Goal: Task Accomplishment & Management: Use online tool/utility

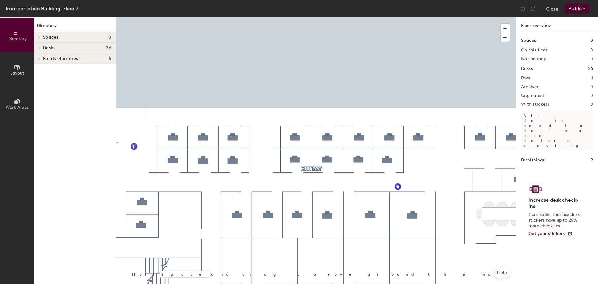
click at [295, 17] on div at bounding box center [315, 17] width 399 height 0
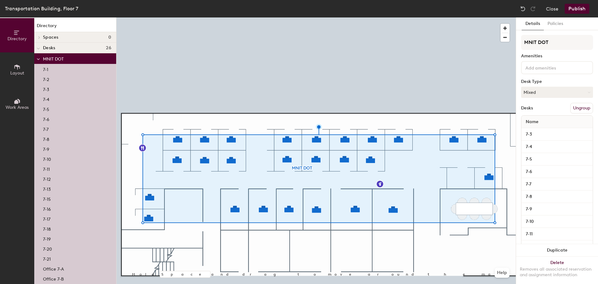
click at [47, 67] on p "7-1" at bounding box center [45, 68] width 5 height 7
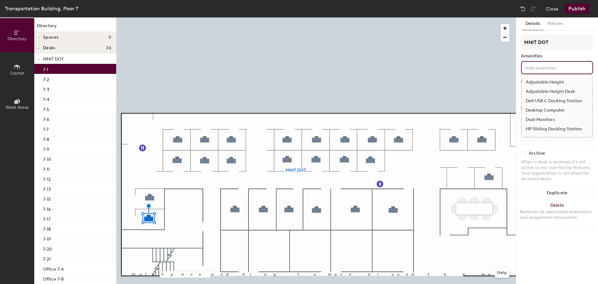
click at [540, 67] on input at bounding box center [552, 67] width 56 height 7
click at [538, 90] on div "Adjustable Height Desk" at bounding box center [557, 91] width 70 height 9
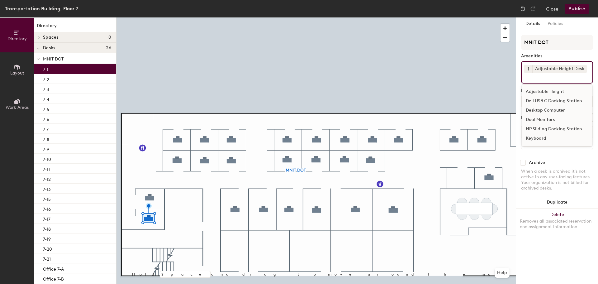
click at [539, 100] on div "Dell USB C Docking Station" at bounding box center [557, 100] width 70 height 9
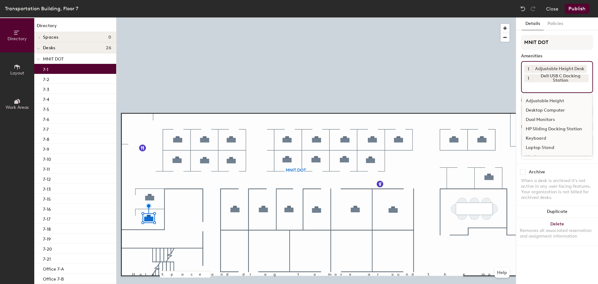
click at [540, 119] on div "Dual Monitors" at bounding box center [557, 119] width 70 height 9
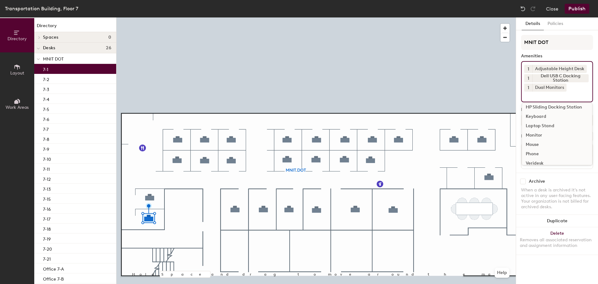
scroll to position [31, 0]
click at [535, 108] on div "Keyboard" at bounding box center [557, 106] width 70 height 9
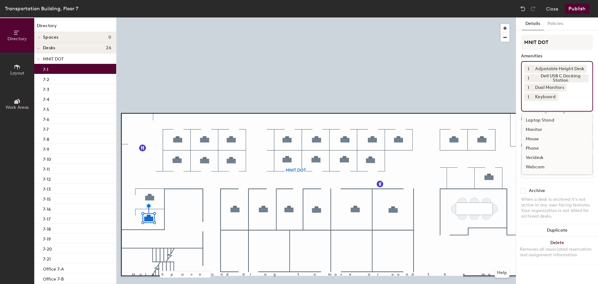
scroll to position [22, 0]
click at [536, 145] on div "Mouse" at bounding box center [557, 144] width 70 height 9
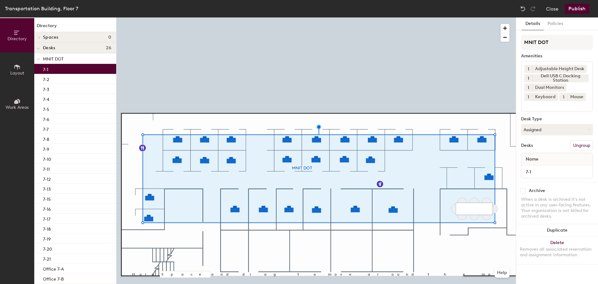
click at [48, 70] on p "7-1" at bounding box center [45, 68] width 5 height 7
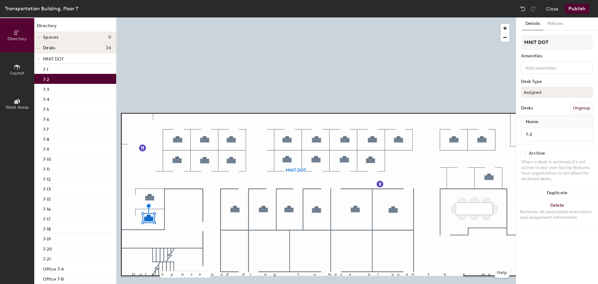
click at [49, 78] on p "7-2" at bounding box center [46, 78] width 6 height 7
click at [571, 65] on input at bounding box center [552, 67] width 56 height 7
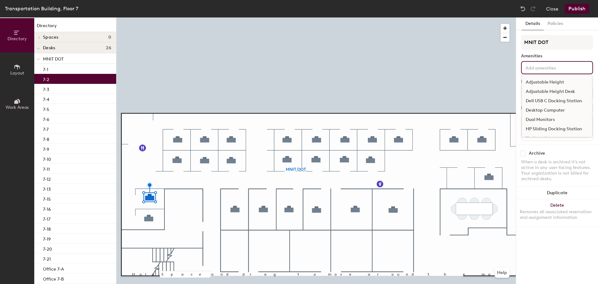
click at [571, 93] on div "Adjustable Height Desk" at bounding box center [557, 91] width 70 height 9
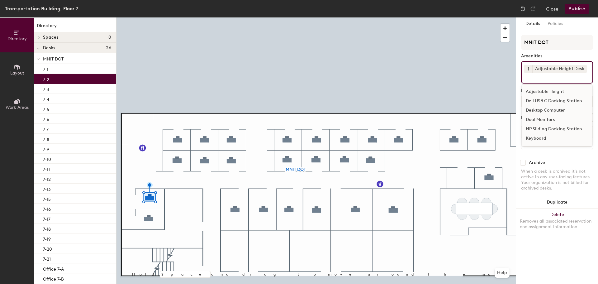
click at [570, 99] on div "Dell USB C Docking Station" at bounding box center [557, 100] width 70 height 9
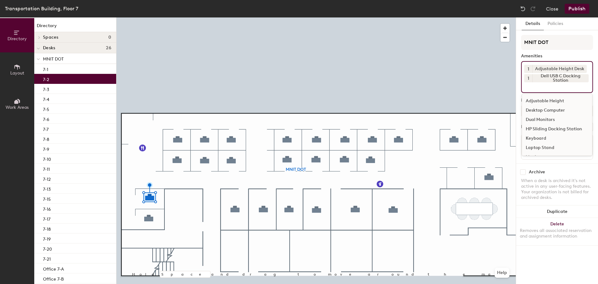
click at [561, 117] on div "Dual Monitors" at bounding box center [557, 119] width 70 height 9
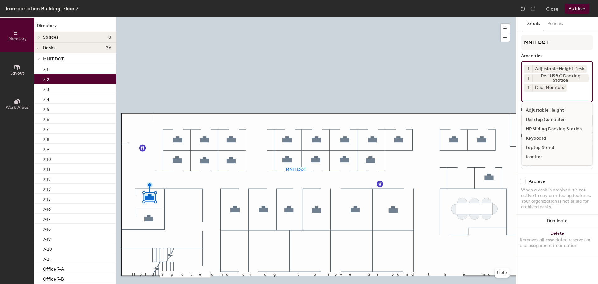
click at [566, 139] on div "Keyboard" at bounding box center [557, 138] width 70 height 9
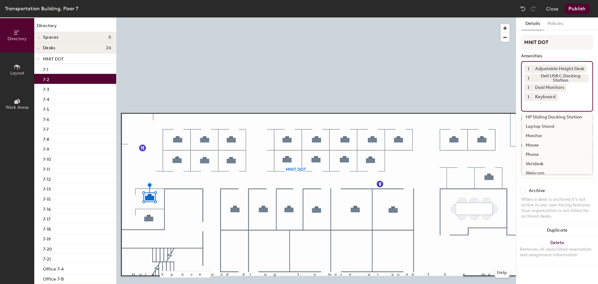
scroll to position [27, 0]
click at [555, 130] on div "Monitor" at bounding box center [557, 129] width 70 height 9
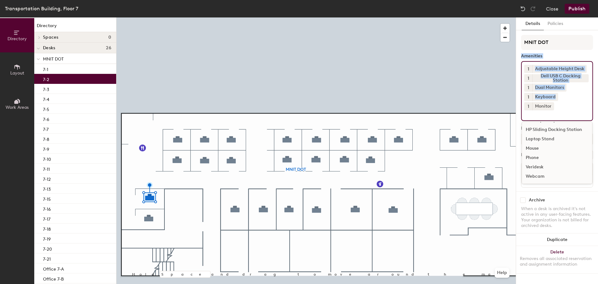
drag, startPoint x: 535, startPoint y: 108, endPoint x: 517, endPoint y: 57, distance: 54.4
click at [517, 57] on div "Details Policies MNIT DOT Amenities 1 Adjustable Height Desk 1 Dell USB C Docki…" at bounding box center [557, 150] width 82 height 266
click at [531, 110] on input at bounding box center [552, 113] width 56 height 7
drag, startPoint x: 529, startPoint y: 108, endPoint x: 537, endPoint y: 106, distance: 8.1
click at [537, 110] on input at bounding box center [552, 113] width 56 height 7
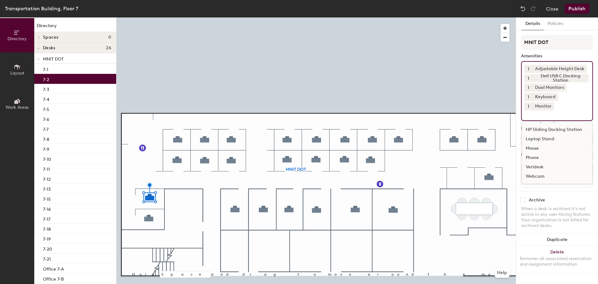
click at [539, 144] on div "Mouse" at bounding box center [557, 148] width 70 height 9
click at [57, 69] on div "7-1" at bounding box center [75, 69] width 82 height 10
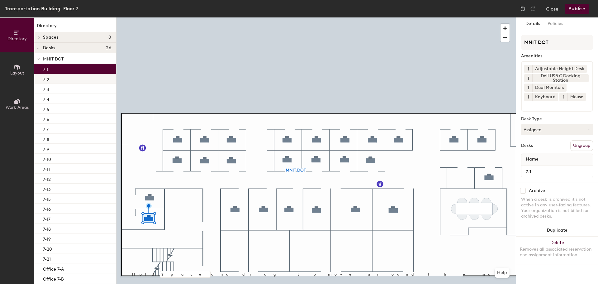
click at [38, 78] on div "7-2" at bounding box center [75, 79] width 82 height 10
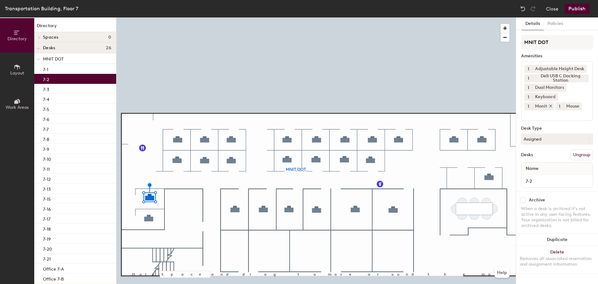
click at [553, 104] on icon at bounding box center [550, 106] width 4 height 4
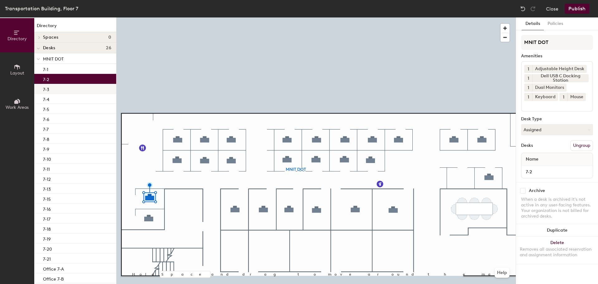
click at [94, 89] on div "7-3" at bounding box center [75, 89] width 82 height 10
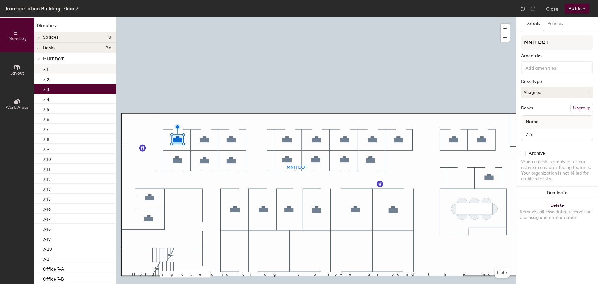
click at [83, 68] on div "7-1" at bounding box center [75, 69] width 82 height 10
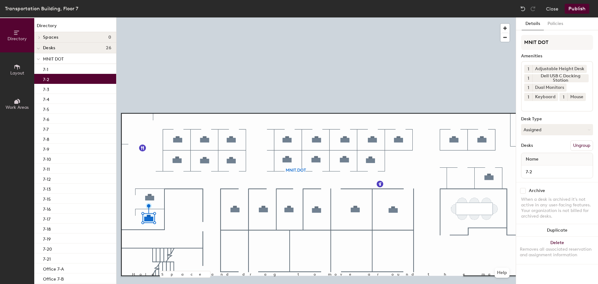
click at [79, 78] on div "7-2" at bounding box center [75, 79] width 82 height 10
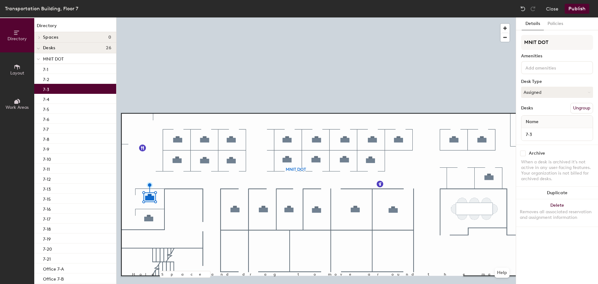
click at [67, 88] on div "7-3" at bounding box center [75, 89] width 82 height 10
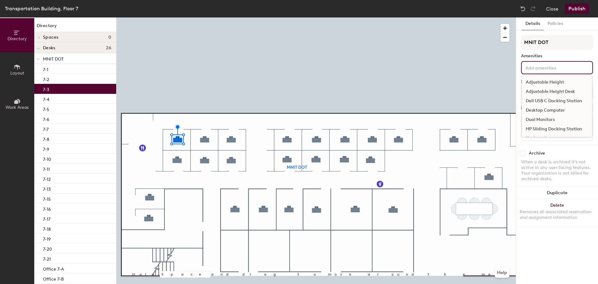
click at [559, 68] on input at bounding box center [552, 67] width 56 height 7
click at [549, 90] on div "Adjustable Height Desk" at bounding box center [557, 91] width 70 height 9
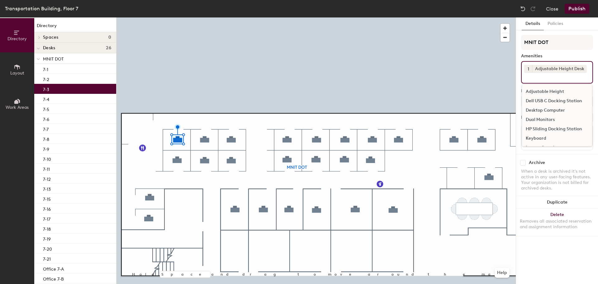
click at [546, 102] on div "Dell USB C Docking Station" at bounding box center [557, 100] width 70 height 9
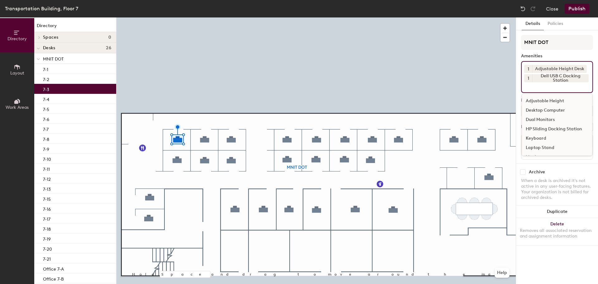
click at [543, 117] on div "Dual Monitors" at bounding box center [557, 119] width 70 height 9
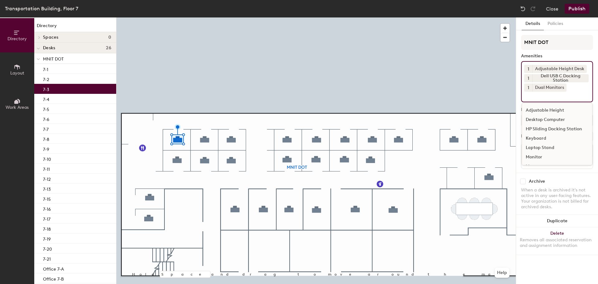
click at [542, 136] on div "Keyboard" at bounding box center [557, 138] width 70 height 9
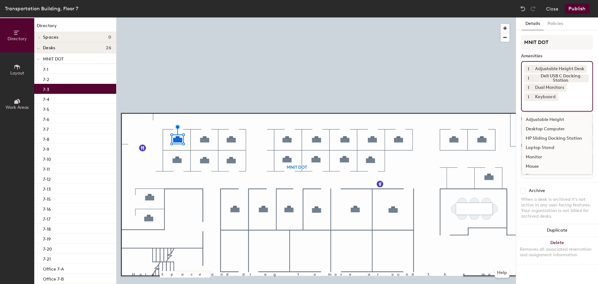
click at [534, 165] on div "Mouse" at bounding box center [557, 166] width 70 height 9
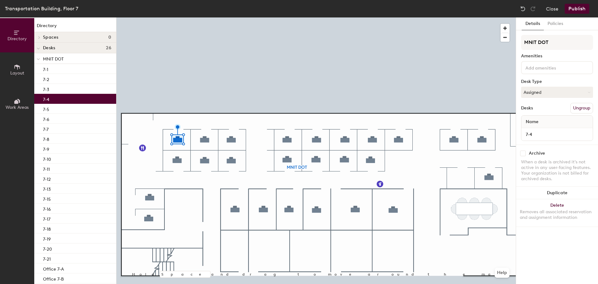
click at [44, 99] on p "7-4" at bounding box center [46, 98] width 6 height 7
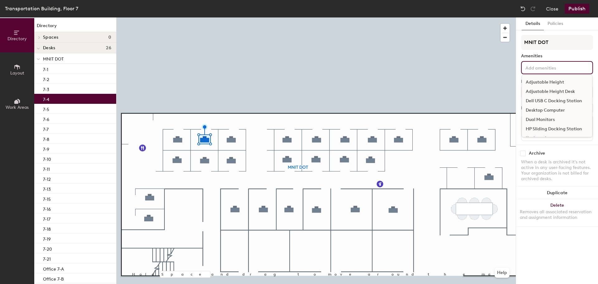
click at [537, 66] on input at bounding box center [552, 67] width 56 height 7
click at [538, 89] on div "Adjustable Height Desk" at bounding box center [557, 91] width 70 height 9
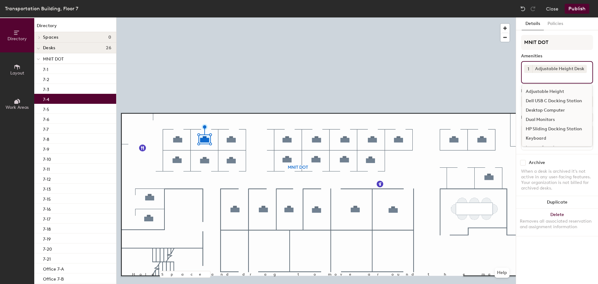
click at [538, 101] on div "Dell USB C Docking Station" at bounding box center [557, 100] width 70 height 9
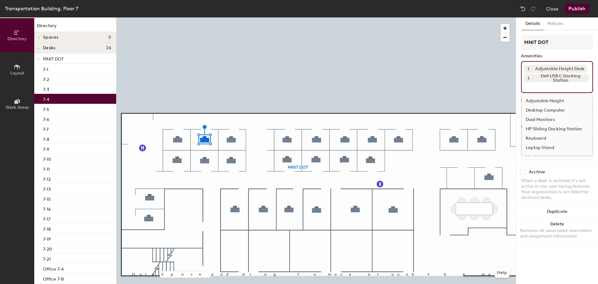
click at [536, 118] on div "Dual Monitors" at bounding box center [557, 119] width 70 height 9
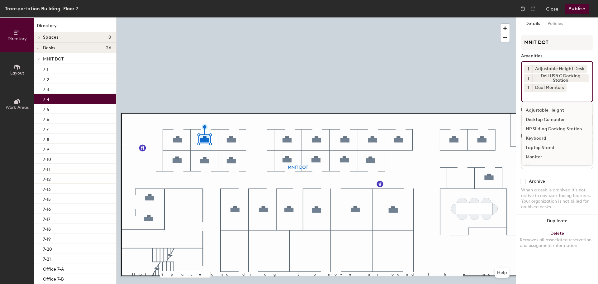
click at [540, 139] on div "Keyboard" at bounding box center [557, 138] width 70 height 9
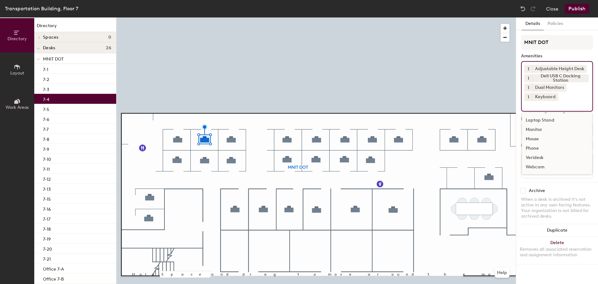
click at [536, 138] on div "Mouse" at bounding box center [557, 138] width 70 height 9
click at [67, 110] on div "7-5" at bounding box center [75, 109] width 82 height 10
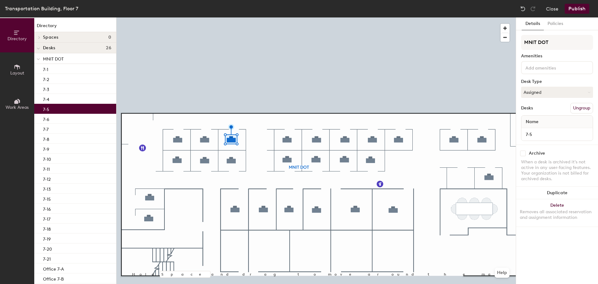
click at [558, 68] on input at bounding box center [552, 67] width 56 height 7
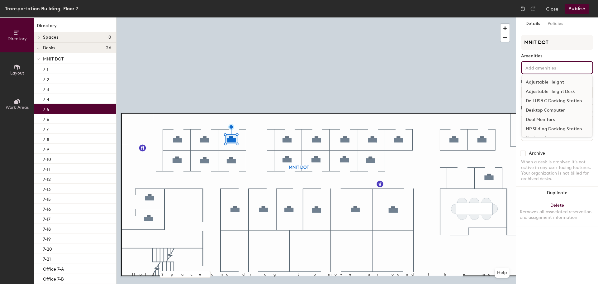
click at [544, 93] on div "Adjustable Height Desk" at bounding box center [557, 91] width 70 height 9
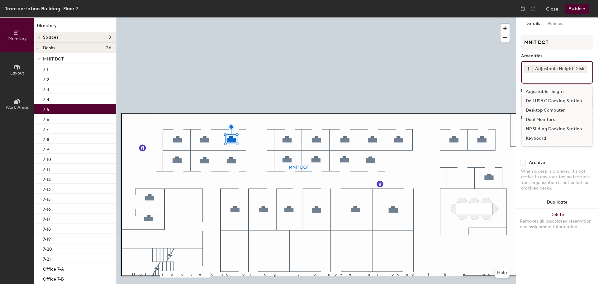
click at [550, 102] on div "Dell USB C Docking Station" at bounding box center [557, 100] width 70 height 9
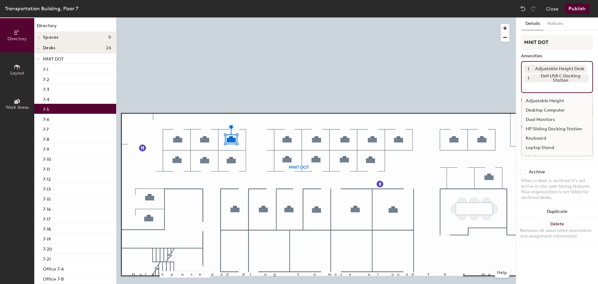
click at [547, 118] on div "Dual Monitors" at bounding box center [557, 119] width 70 height 9
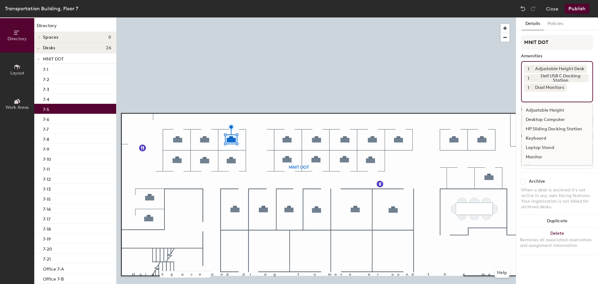
click at [542, 140] on div "Keyboard" at bounding box center [557, 138] width 70 height 9
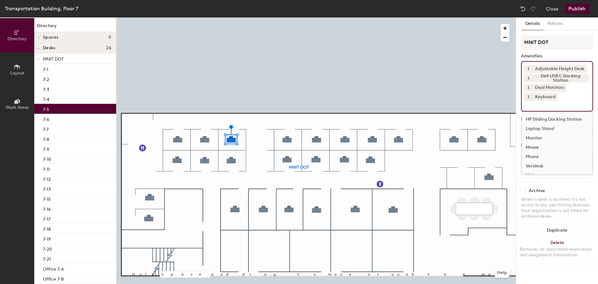
scroll to position [27, 0]
click at [537, 141] on div "Mouse" at bounding box center [557, 138] width 70 height 9
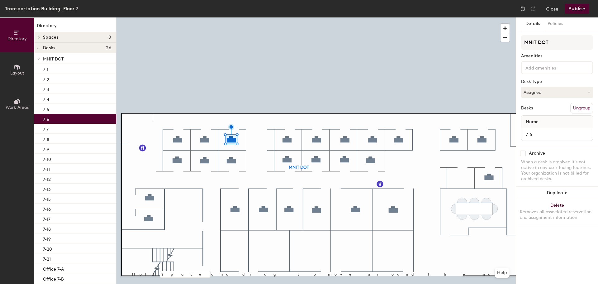
click at [79, 120] on div "7-6" at bounding box center [75, 119] width 82 height 10
click at [555, 68] on input at bounding box center [552, 67] width 56 height 7
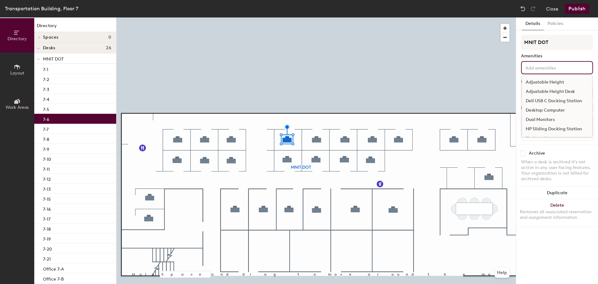
click at [549, 93] on div "Adjustable Height Desk" at bounding box center [557, 91] width 70 height 9
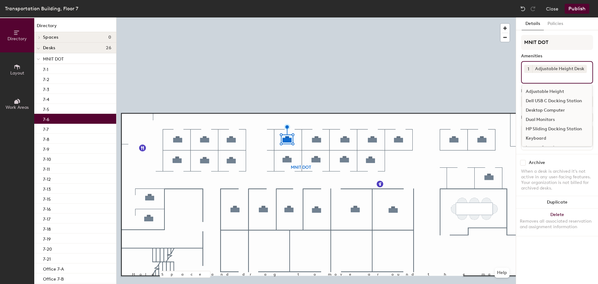
click at [549, 104] on div "Dell USB C Docking Station" at bounding box center [557, 100] width 70 height 9
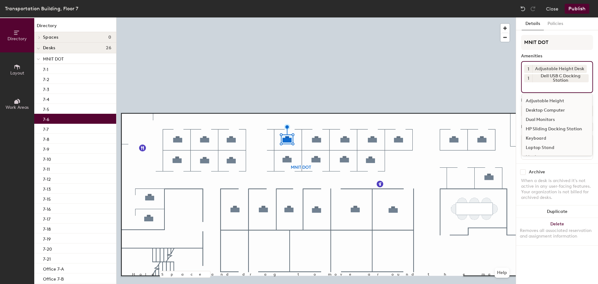
click at [552, 120] on div "Dual Monitors" at bounding box center [557, 119] width 70 height 9
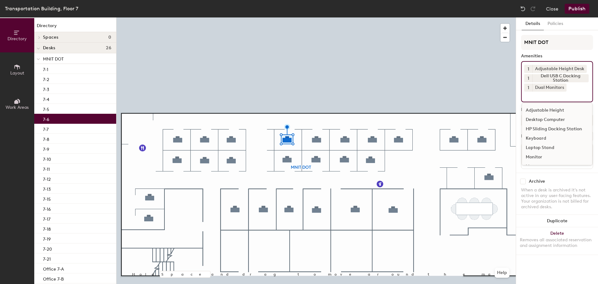
click at [541, 139] on div "Keyboard" at bounding box center [557, 138] width 70 height 9
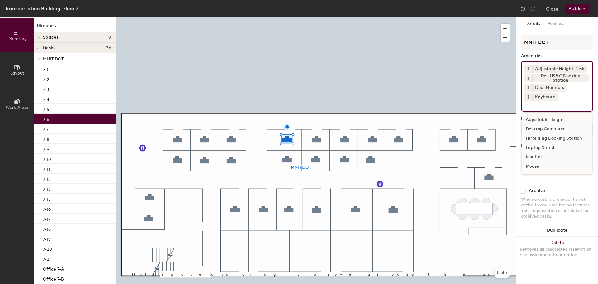
click at [535, 166] on div "Mouse" at bounding box center [557, 166] width 70 height 9
click at [68, 131] on div "7-7" at bounding box center [75, 129] width 82 height 10
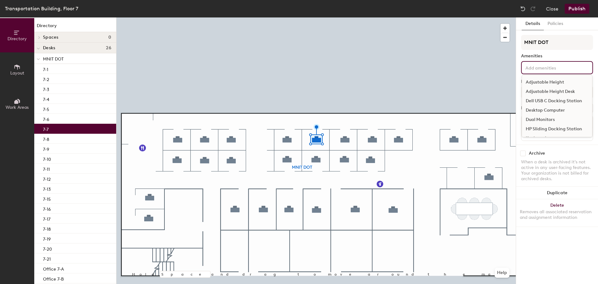
click at [551, 71] on div "Adjustable Height Adjustable Height Desk Dell USB C Docking Station Desktop Com…" at bounding box center [557, 67] width 72 height 13
click at [545, 90] on div "Adjustable Height Desk" at bounding box center [557, 91] width 70 height 9
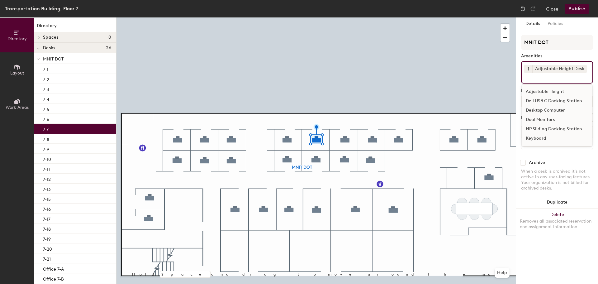
click at [546, 101] on div "Dell USB C Docking Station" at bounding box center [557, 100] width 70 height 9
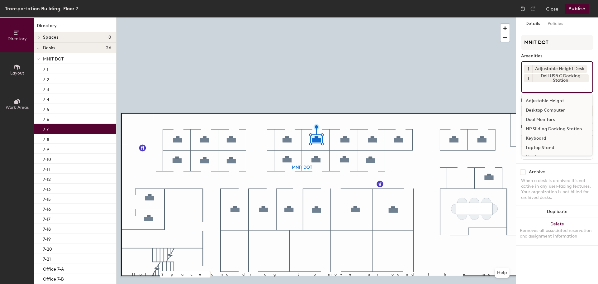
click at [548, 120] on div "Dual Monitors" at bounding box center [557, 119] width 70 height 9
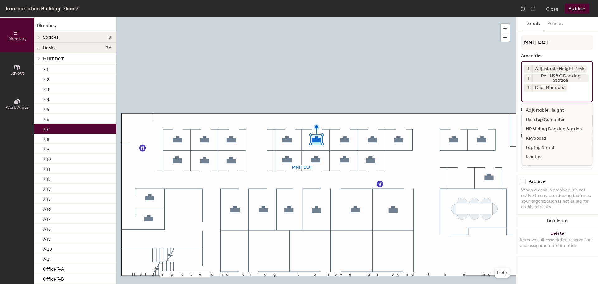
click at [540, 139] on div "Keyboard" at bounding box center [557, 138] width 70 height 9
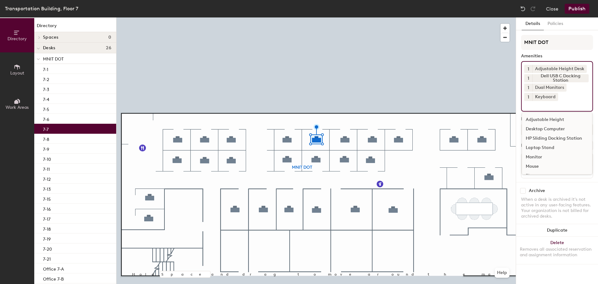
click at [533, 165] on div "Mouse" at bounding box center [557, 166] width 70 height 9
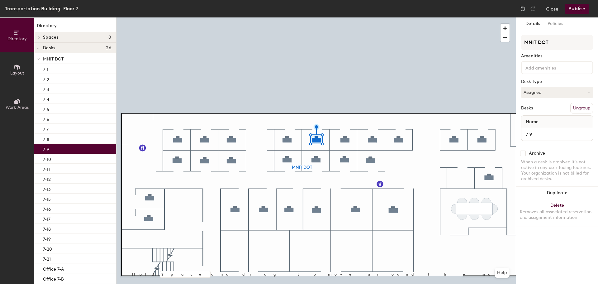
click at [70, 144] on div "7-9" at bounding box center [75, 149] width 82 height 10
click at [72, 140] on div "7-8" at bounding box center [75, 139] width 82 height 10
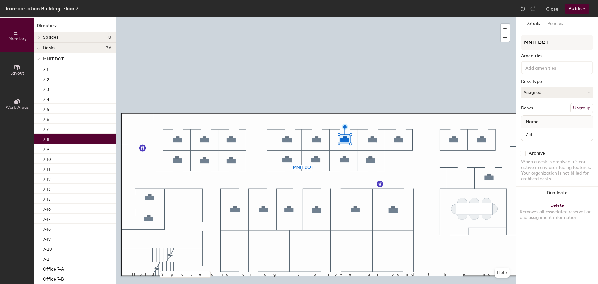
click at [529, 71] on input at bounding box center [552, 67] width 56 height 7
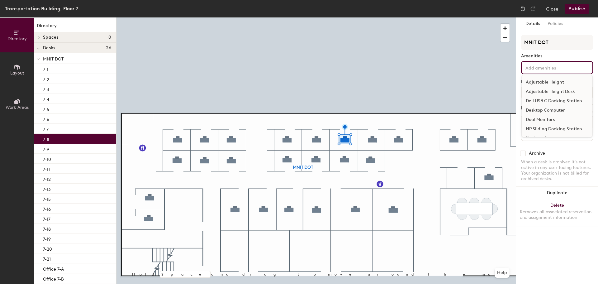
click at [539, 93] on div "Adjustable Height Desk" at bounding box center [557, 91] width 70 height 9
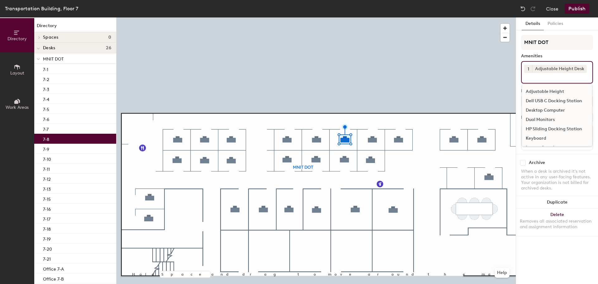
click at [541, 101] on div "Dell USB C Docking Station" at bounding box center [557, 100] width 70 height 9
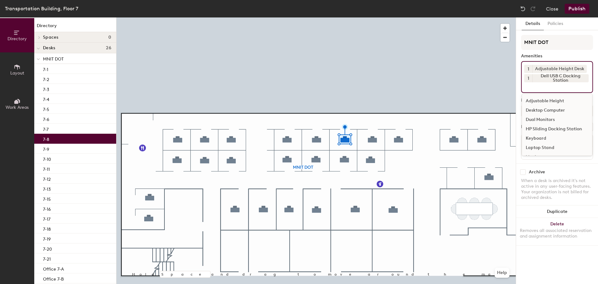
click at [541, 120] on div "Dual Monitors" at bounding box center [557, 119] width 70 height 9
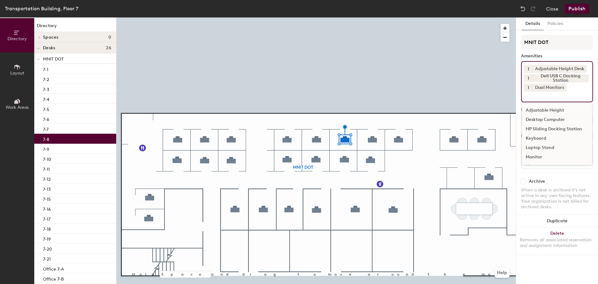
click at [540, 139] on div "Keyboard" at bounding box center [557, 138] width 70 height 9
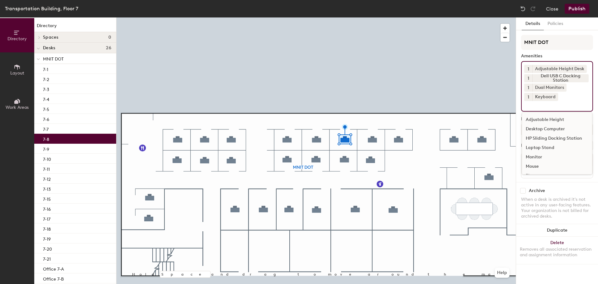
click at [534, 166] on div "Mouse" at bounding box center [557, 166] width 70 height 9
click at [92, 151] on div "7-9" at bounding box center [75, 149] width 82 height 10
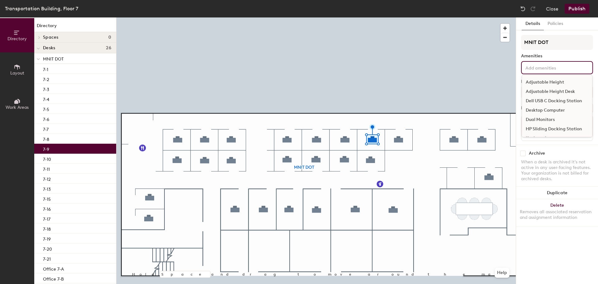
click at [554, 69] on input at bounding box center [552, 67] width 56 height 7
click at [553, 92] on div "Adjustable Height Desk" at bounding box center [557, 91] width 70 height 9
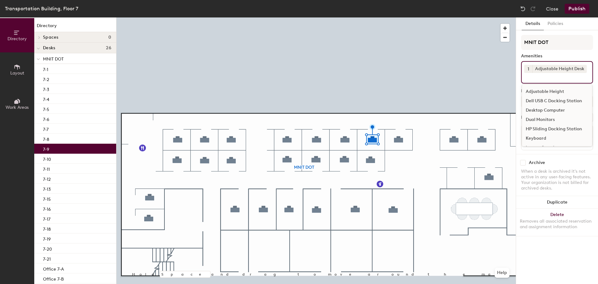
click at [555, 104] on div "Dell USB C Docking Station" at bounding box center [557, 100] width 70 height 9
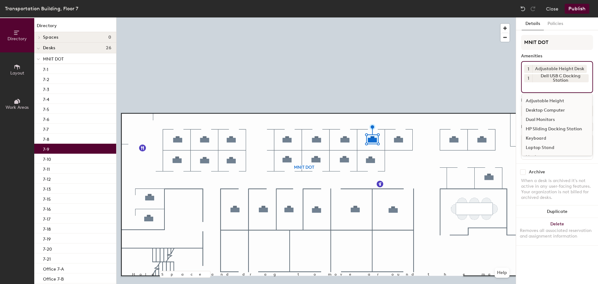
click at [551, 118] on div "Dual Monitors" at bounding box center [557, 119] width 70 height 9
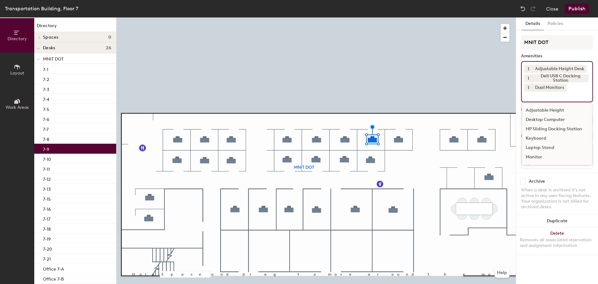
click at [543, 139] on div "Keyboard" at bounding box center [557, 138] width 70 height 9
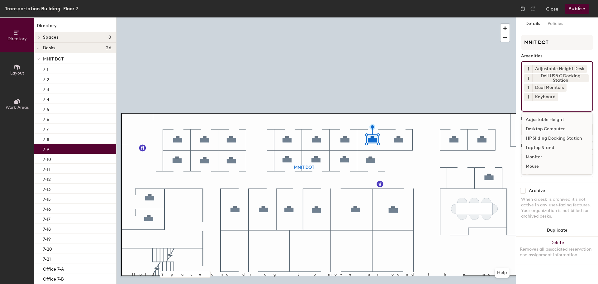
click at [539, 157] on div "Monitor" at bounding box center [557, 156] width 70 height 9
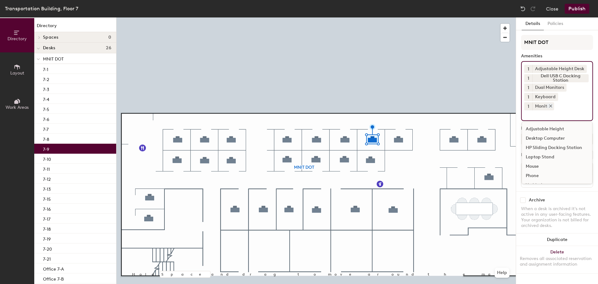
click at [552, 105] on icon at bounding box center [550, 106] width 2 height 2
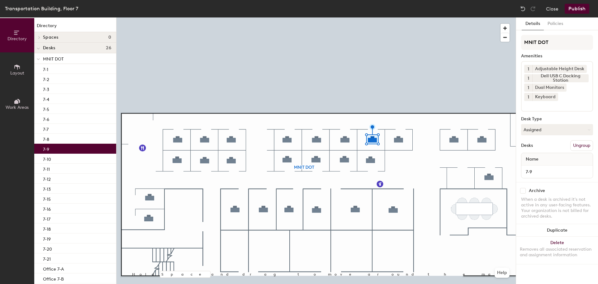
click at [569, 102] on input at bounding box center [552, 104] width 56 height 7
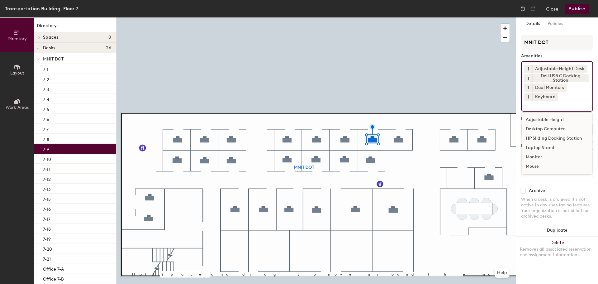
click at [536, 165] on div "Mouse" at bounding box center [557, 166] width 70 height 9
click at [70, 160] on div "7-10" at bounding box center [75, 158] width 82 height 10
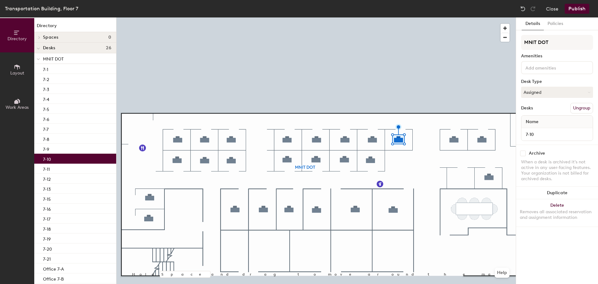
click at [539, 71] on div at bounding box center [557, 67] width 72 height 13
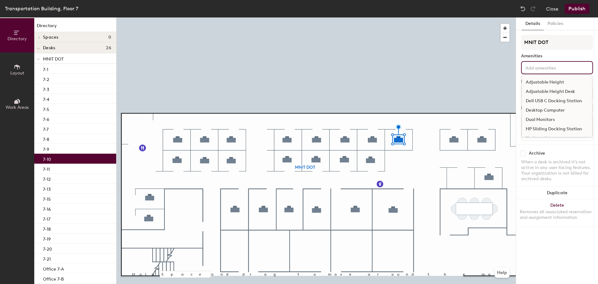
click at [542, 91] on div "Adjustable Height Desk" at bounding box center [557, 91] width 70 height 9
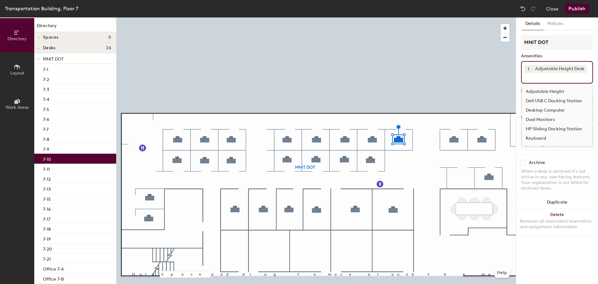
click at [541, 100] on div "Dell USB C Docking Station" at bounding box center [557, 100] width 70 height 9
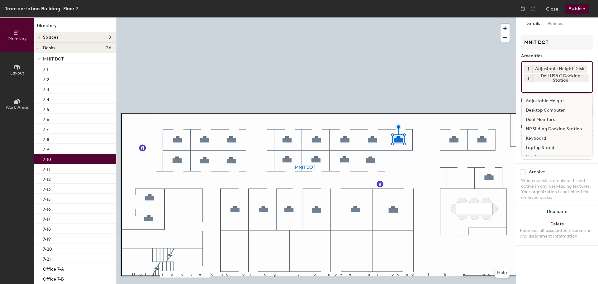
click at [545, 120] on div "Dual Monitors" at bounding box center [557, 119] width 70 height 9
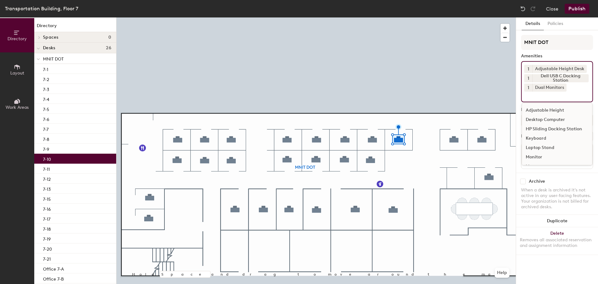
click at [546, 139] on div "Keyboard" at bounding box center [557, 138] width 70 height 9
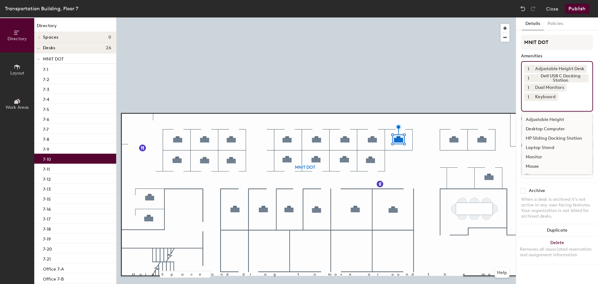
click at [546, 168] on div "Mouse" at bounding box center [557, 166] width 70 height 9
click at [67, 168] on div "7-11" at bounding box center [75, 168] width 82 height 10
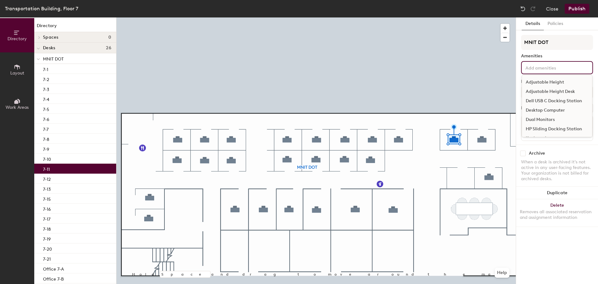
click at [564, 67] on input at bounding box center [552, 67] width 56 height 7
click at [555, 93] on div "Adjustable Height Desk" at bounding box center [557, 91] width 70 height 9
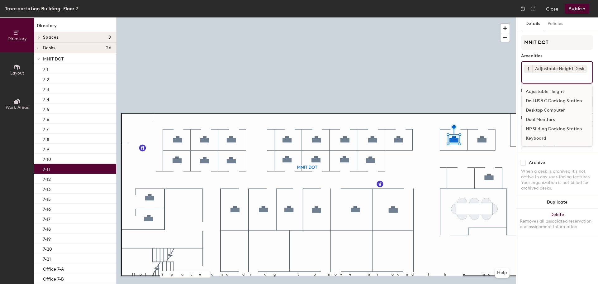
click at [559, 101] on div "Dell USB C Docking Station" at bounding box center [557, 100] width 70 height 9
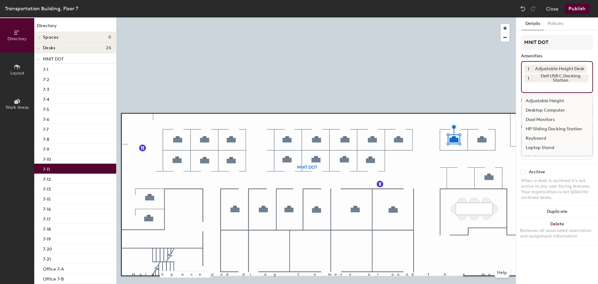
click at [550, 118] on div "Dual Monitors" at bounding box center [557, 119] width 70 height 9
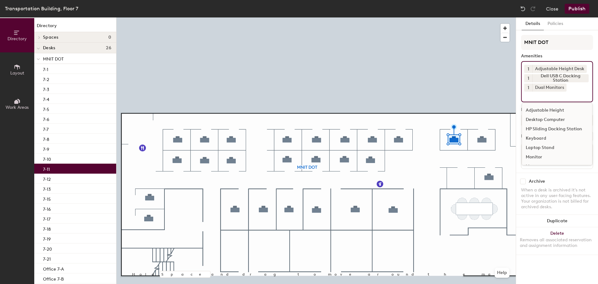
click at [545, 139] on div "Keyboard" at bounding box center [557, 138] width 70 height 9
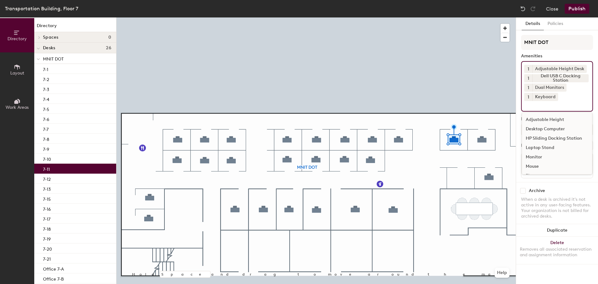
click at [536, 166] on div "Mouse" at bounding box center [557, 166] width 70 height 9
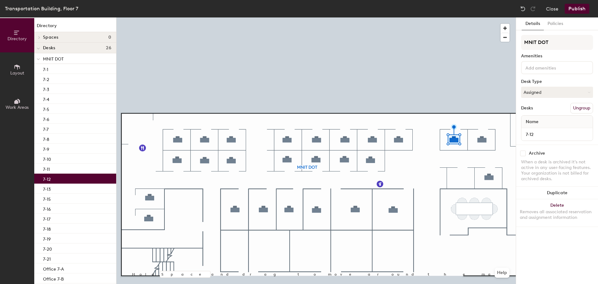
click at [58, 180] on div "7-12" at bounding box center [75, 178] width 82 height 10
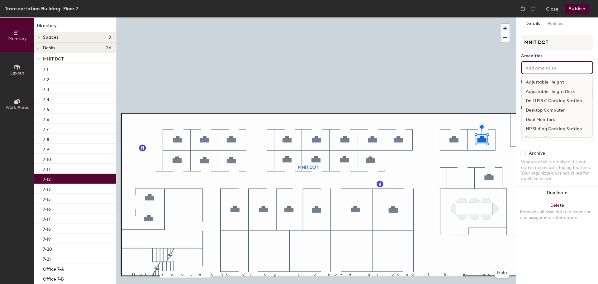
click at [536, 72] on div "Adjustable Height Adjustable Height Desk Dell USB C Docking Station Desktop Com…" at bounding box center [557, 67] width 72 height 13
click at [539, 92] on div "Adjustable Height Desk" at bounding box center [557, 91] width 70 height 9
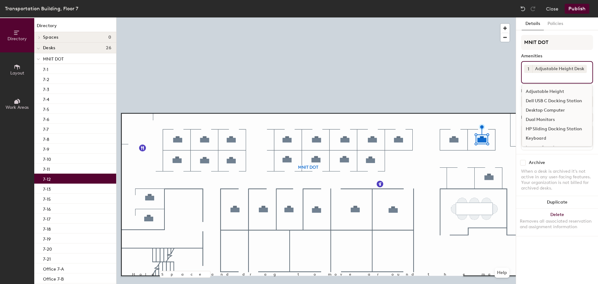
click at [539, 104] on div "Dell USB C Docking Station" at bounding box center [557, 100] width 70 height 9
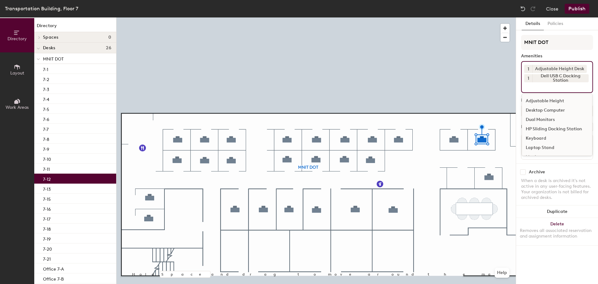
click at [540, 117] on div "Dual Monitors" at bounding box center [557, 119] width 70 height 9
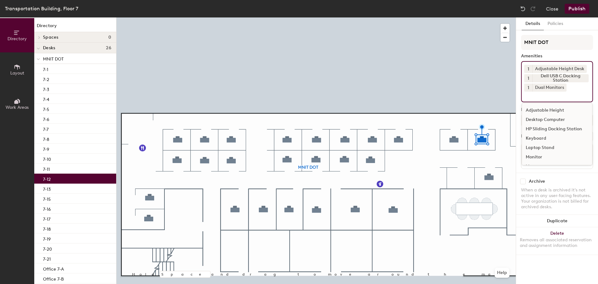
click at [539, 139] on div "Keyboard" at bounding box center [557, 138] width 70 height 9
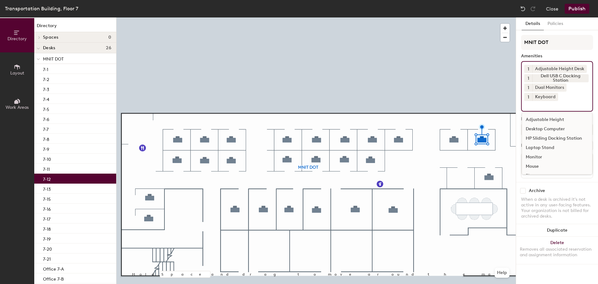
click at [533, 167] on div "Mouse" at bounding box center [557, 166] width 70 height 9
click at [80, 190] on div "7-13" at bounding box center [75, 188] width 82 height 10
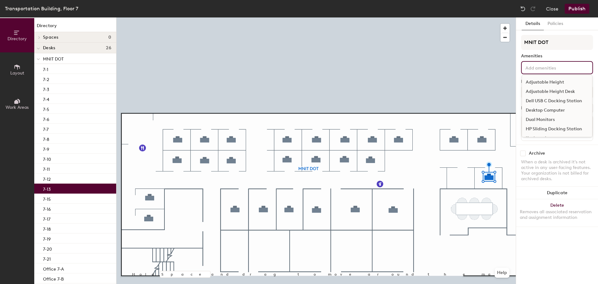
click at [561, 67] on input at bounding box center [552, 67] width 56 height 7
click at [558, 92] on div "Adjustable Height Desk" at bounding box center [557, 91] width 70 height 9
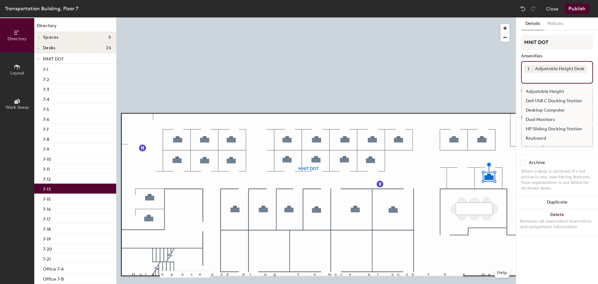
click at [560, 102] on div "Dell USB C Docking Station" at bounding box center [557, 100] width 70 height 9
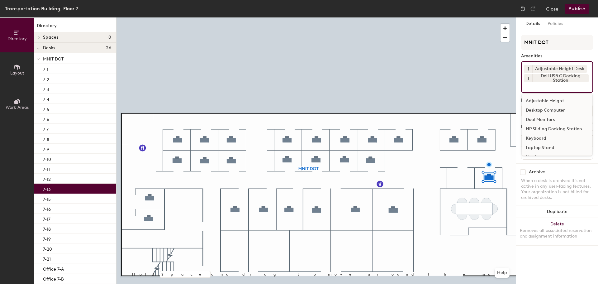
click at [555, 120] on div "Dual Monitors" at bounding box center [557, 119] width 70 height 9
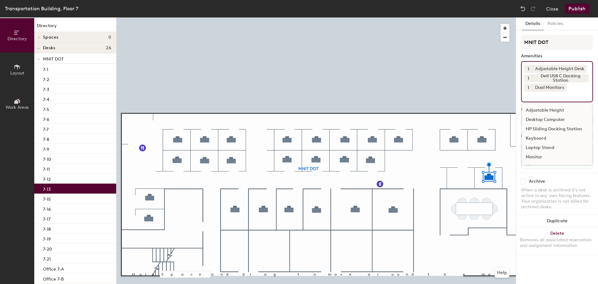
click at [545, 138] on div "Keyboard" at bounding box center [557, 138] width 70 height 9
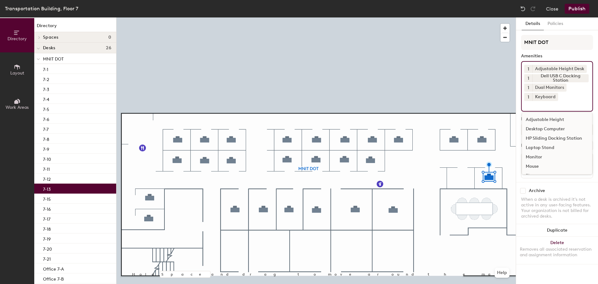
click at [535, 167] on div "Mouse" at bounding box center [557, 166] width 70 height 9
click at [74, 198] on div "7-15" at bounding box center [75, 198] width 82 height 10
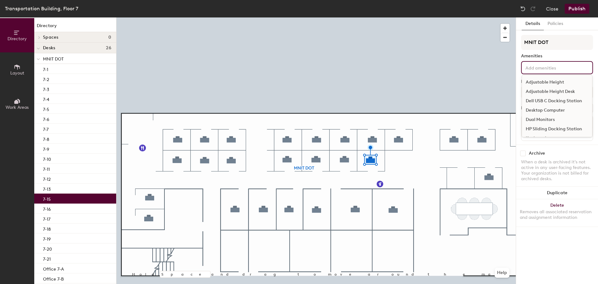
click at [531, 67] on input at bounding box center [552, 67] width 56 height 7
click at [537, 93] on div "Adjustable Height Desk" at bounding box center [557, 91] width 70 height 9
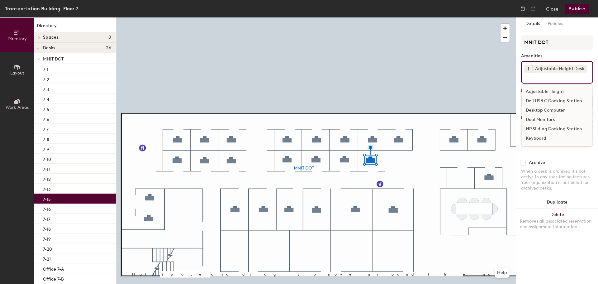
click at [537, 102] on div "Dell USB C Docking Station" at bounding box center [557, 100] width 70 height 9
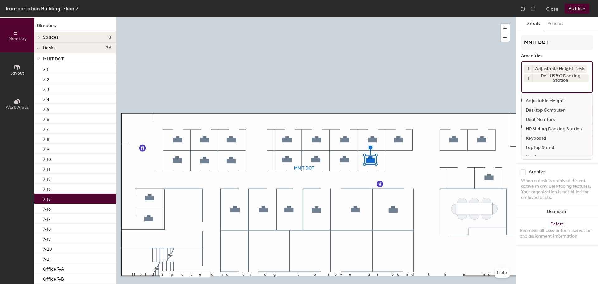
click at [537, 118] on div "Dual Monitors" at bounding box center [557, 119] width 70 height 9
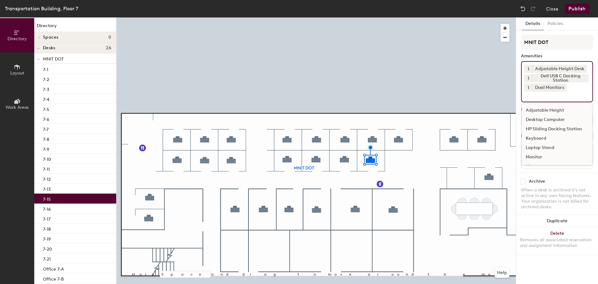
click at [536, 138] on div "Keyboard" at bounding box center [557, 138] width 70 height 9
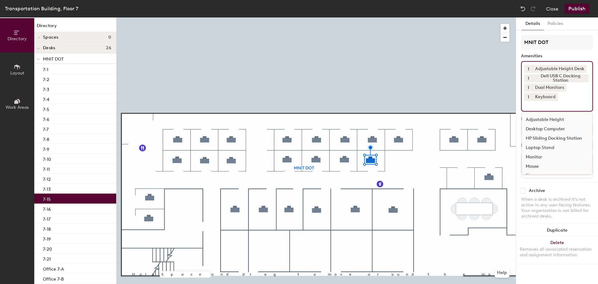
click at [537, 167] on div "Mouse" at bounding box center [557, 166] width 70 height 9
click at [84, 206] on div "7-16" at bounding box center [75, 208] width 82 height 10
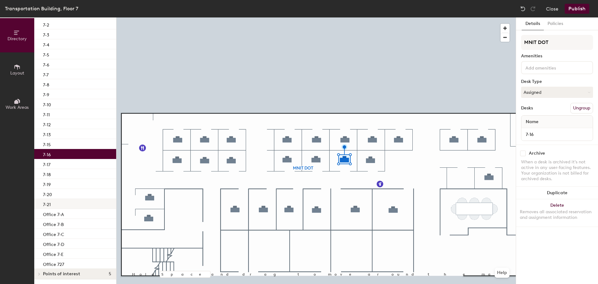
scroll to position [55, 0]
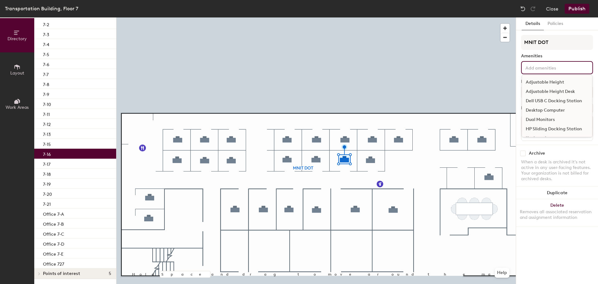
click at [554, 69] on input at bounding box center [552, 67] width 56 height 7
click at [554, 92] on div "Adjustable Height Desk" at bounding box center [557, 91] width 70 height 9
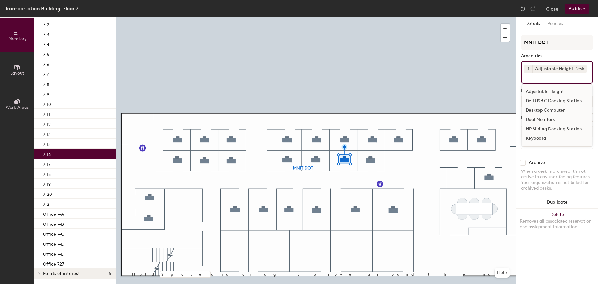
click at [558, 101] on div "Dell USB C Docking Station" at bounding box center [557, 100] width 70 height 9
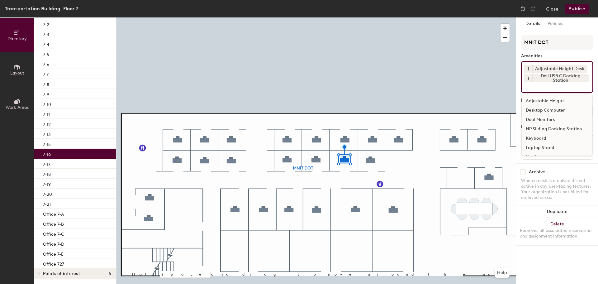
click at [551, 121] on div "Dual Monitors" at bounding box center [557, 119] width 70 height 9
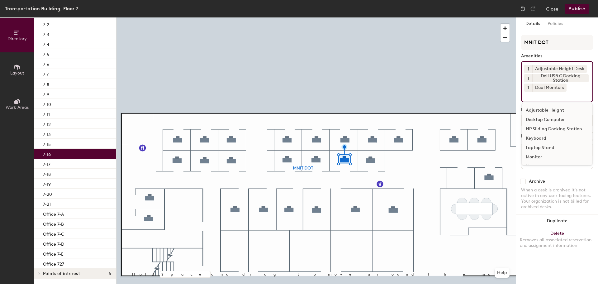
click at [544, 137] on div "Keyboard" at bounding box center [557, 138] width 70 height 9
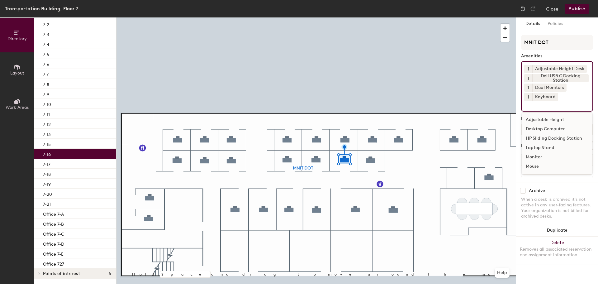
click at [535, 164] on div "Mouse" at bounding box center [557, 166] width 70 height 9
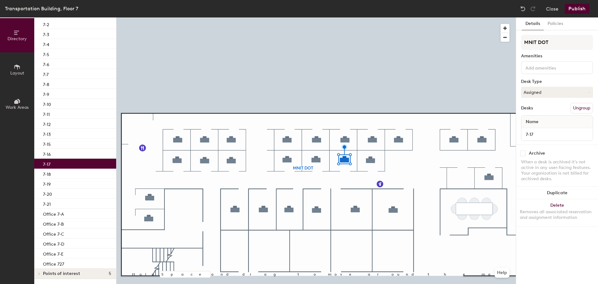
click at [70, 164] on div "7-17" at bounding box center [75, 163] width 82 height 10
click at [545, 69] on input at bounding box center [552, 67] width 56 height 7
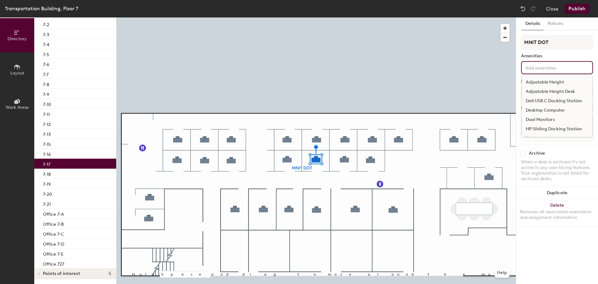
click at [542, 90] on div "Adjustable Height Desk" at bounding box center [557, 91] width 70 height 9
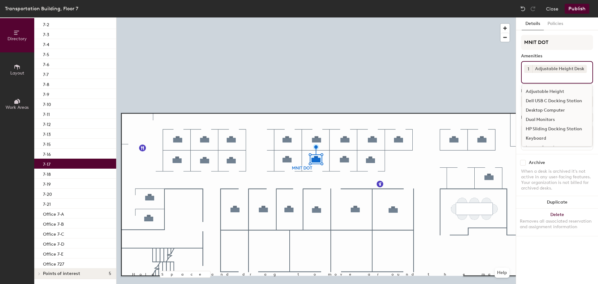
click at [549, 102] on div "Dell USB C Docking Station" at bounding box center [557, 100] width 70 height 9
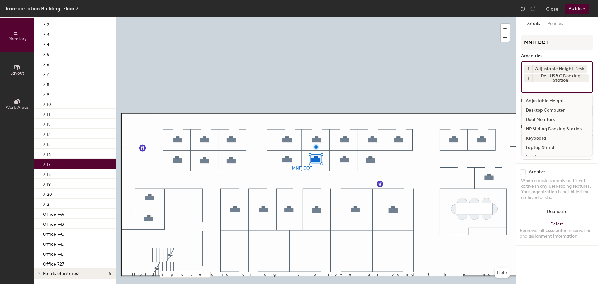
click at [545, 120] on div "Dual Monitors" at bounding box center [557, 119] width 70 height 9
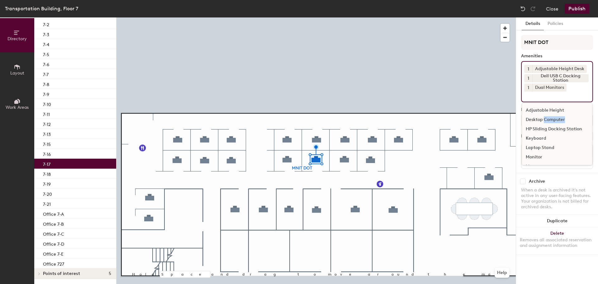
click at [545, 120] on div "Desktop Computer" at bounding box center [557, 119] width 70 height 9
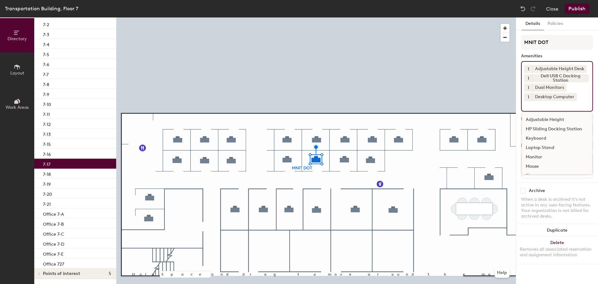
click at [542, 139] on div "Keyboard" at bounding box center [557, 138] width 70 height 9
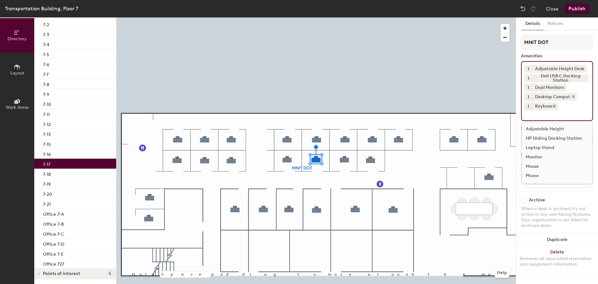
click at [572, 96] on icon at bounding box center [573, 96] width 4 height 4
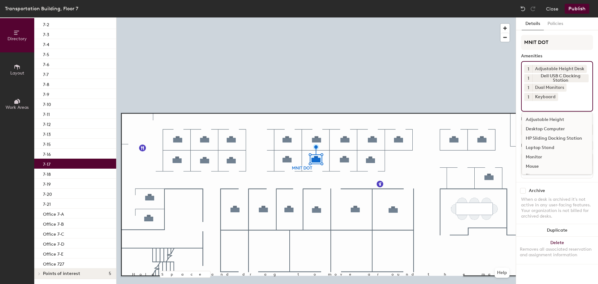
click at [550, 107] on input at bounding box center [552, 104] width 56 height 7
click at [534, 165] on div "Mouse" at bounding box center [557, 166] width 70 height 9
click at [83, 175] on div "7-18" at bounding box center [75, 173] width 82 height 10
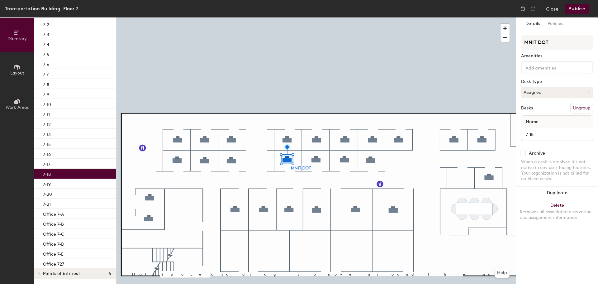
click at [549, 70] on input at bounding box center [552, 67] width 56 height 7
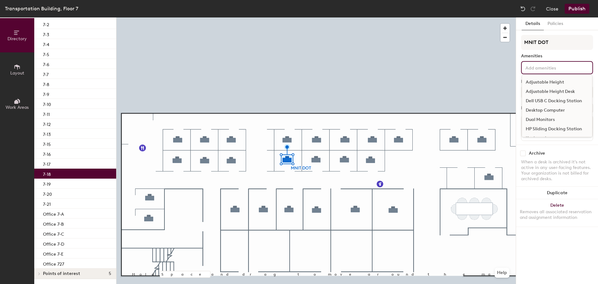
click at [546, 91] on div "Adjustable Height Desk" at bounding box center [557, 91] width 70 height 9
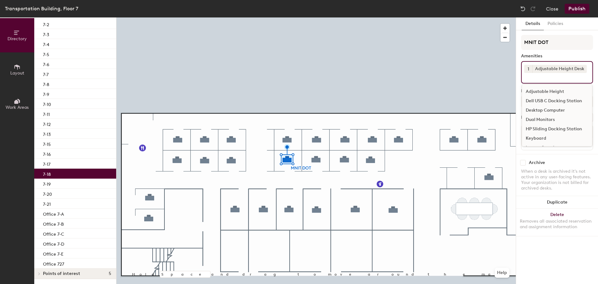
click at [548, 100] on div "Dell USB C Docking Station" at bounding box center [557, 100] width 70 height 9
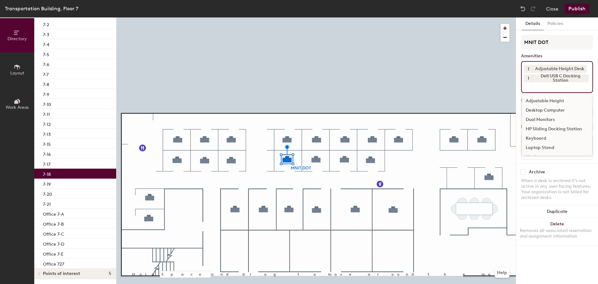
click at [546, 117] on div "Dual Monitors" at bounding box center [557, 119] width 70 height 9
click at [546, 115] on div "Desktop Computer" at bounding box center [557, 110] width 70 height 9
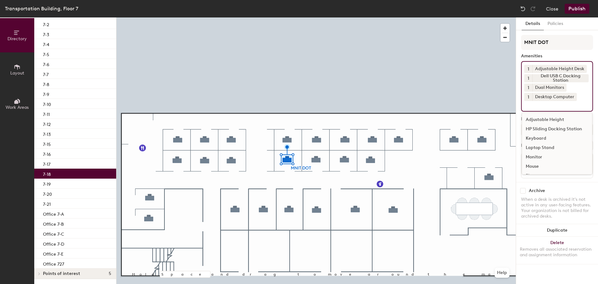
click at [540, 140] on div "Keyboard" at bounding box center [557, 138] width 70 height 9
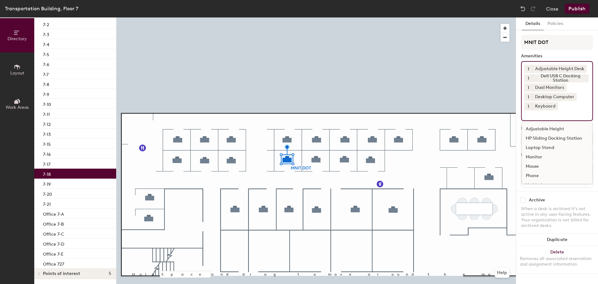
click at [535, 164] on div "Mouse" at bounding box center [557, 166] width 70 height 9
click at [573, 97] on icon at bounding box center [573, 96] width 2 height 2
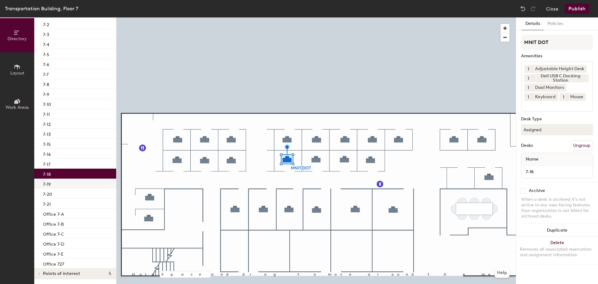
click at [81, 182] on div "7-19" at bounding box center [75, 183] width 82 height 10
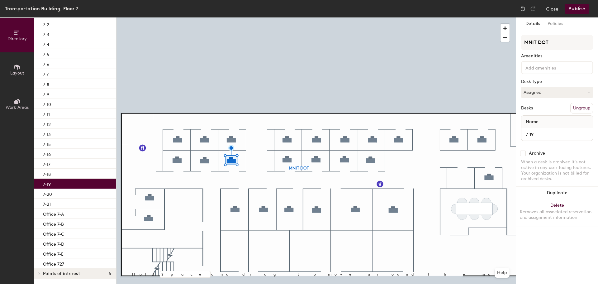
click at [545, 64] on input at bounding box center [552, 67] width 56 height 7
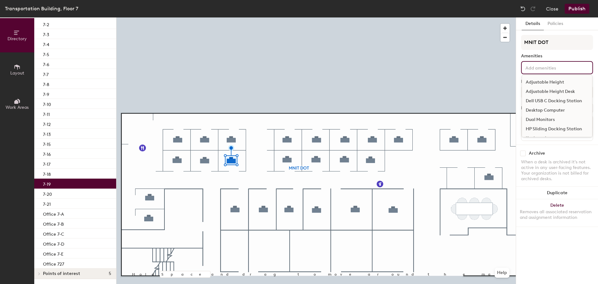
click at [551, 91] on div "Adjustable Height Desk" at bounding box center [557, 91] width 70 height 9
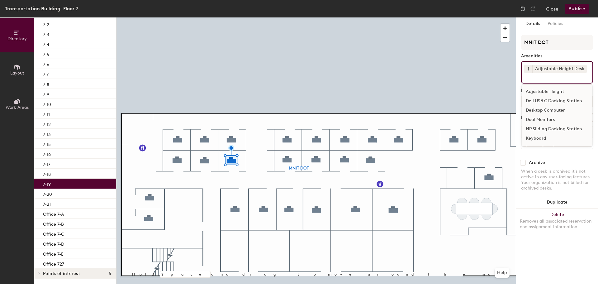
click at [558, 101] on div "Dell USB C Docking Station" at bounding box center [557, 100] width 70 height 9
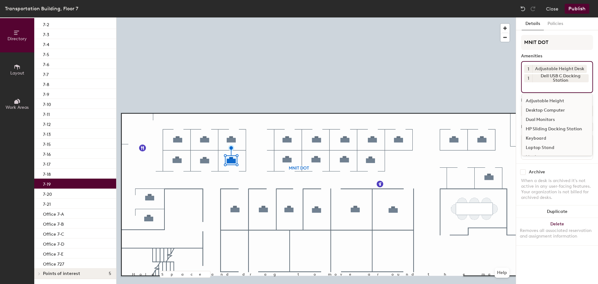
click at [545, 120] on div "Dual Monitors" at bounding box center [557, 119] width 70 height 9
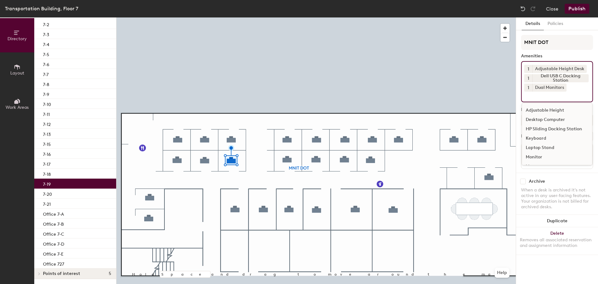
click at [545, 138] on div "Keyboard" at bounding box center [557, 138] width 70 height 9
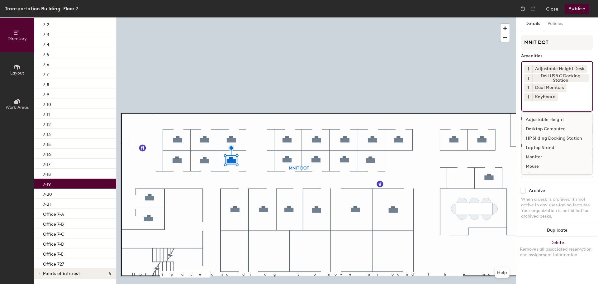
click at [538, 164] on div "Mouse" at bounding box center [557, 166] width 70 height 9
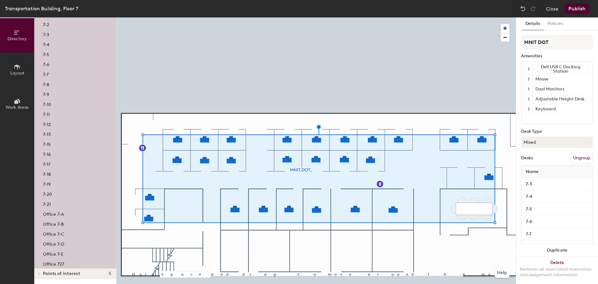
click at [77, 191] on div "7-20" at bounding box center [75, 193] width 82 height 10
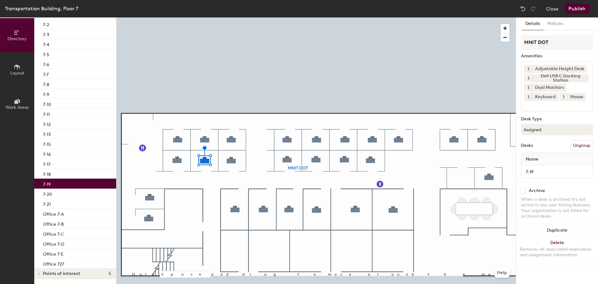
click at [76, 183] on div "7-19" at bounding box center [75, 183] width 82 height 10
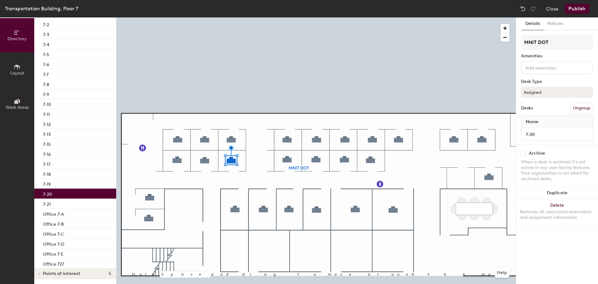
click at [73, 192] on div "7-20" at bounding box center [75, 193] width 82 height 10
click at [576, 68] on input at bounding box center [552, 67] width 56 height 7
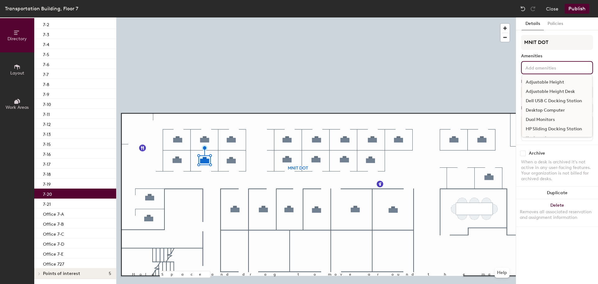
click at [552, 91] on div "Adjustable Height Desk" at bounding box center [557, 91] width 70 height 9
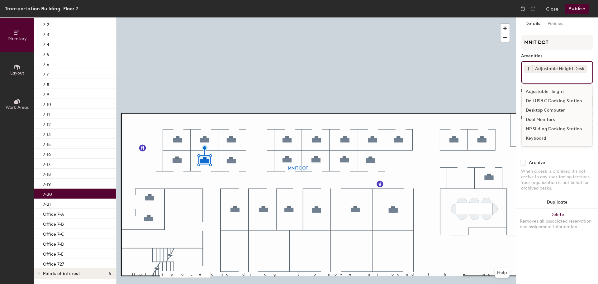
click at [549, 101] on div "Dell USB C Docking Station" at bounding box center [557, 100] width 70 height 9
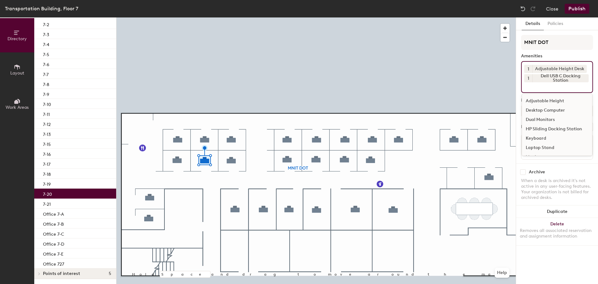
click at [545, 119] on div "Dual Monitors" at bounding box center [557, 119] width 70 height 9
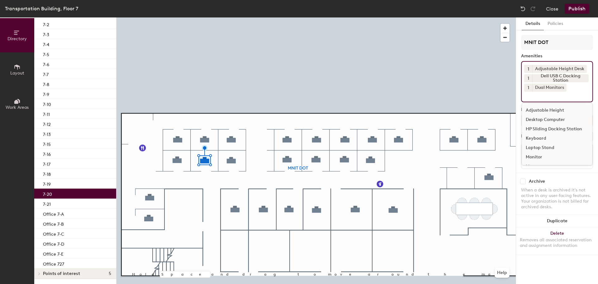
click at [540, 137] on div "Keyboard" at bounding box center [557, 138] width 70 height 9
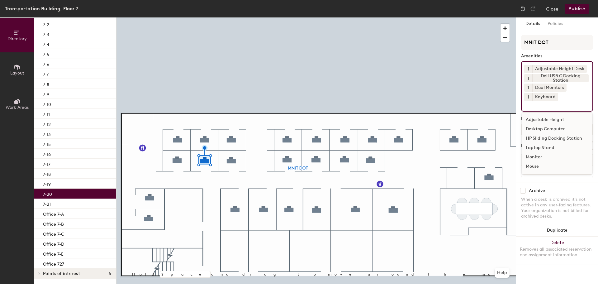
click at [537, 165] on div "Mouse" at bounding box center [557, 166] width 70 height 9
click at [57, 205] on div "7-21" at bounding box center [75, 203] width 82 height 10
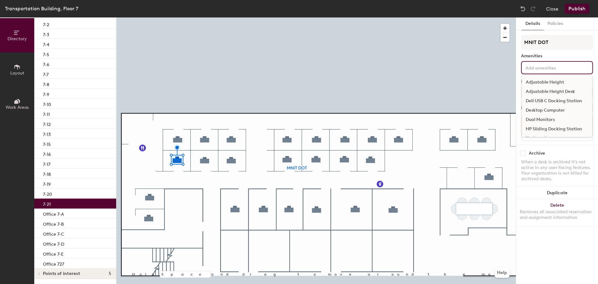
click at [546, 65] on input at bounding box center [552, 67] width 56 height 7
click at [541, 92] on div "Adjustable Height Desk" at bounding box center [557, 91] width 70 height 9
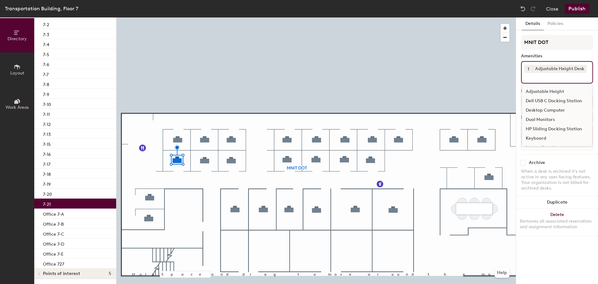
click at [545, 101] on div "Dell USB C Docking Station" at bounding box center [557, 100] width 70 height 9
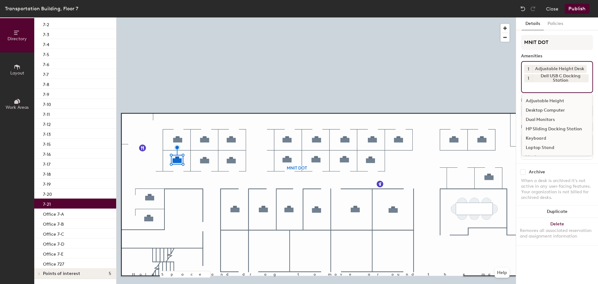
click at [543, 120] on div "Dual Monitors" at bounding box center [557, 119] width 70 height 9
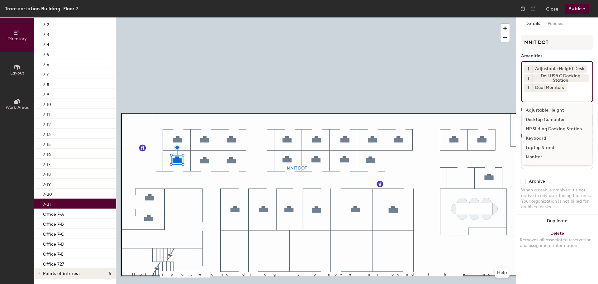
click at [542, 139] on div "Keyboard" at bounding box center [557, 138] width 70 height 9
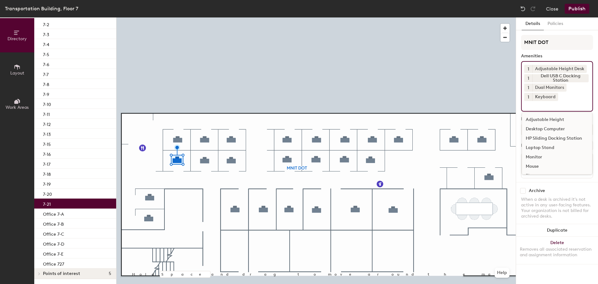
click at [534, 167] on div "Mouse" at bounding box center [557, 166] width 70 height 9
click at [85, 215] on div "Office 7-A" at bounding box center [75, 213] width 82 height 10
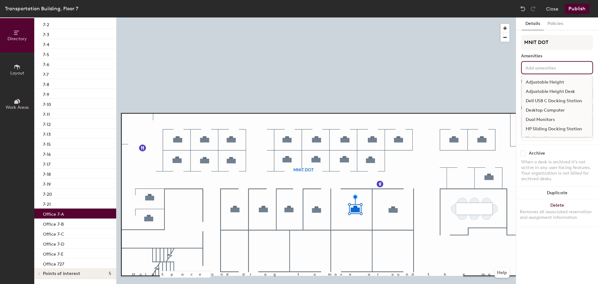
click at [536, 65] on input at bounding box center [552, 67] width 56 height 7
click at [543, 92] on div "Adjustable Height Desk" at bounding box center [557, 91] width 70 height 9
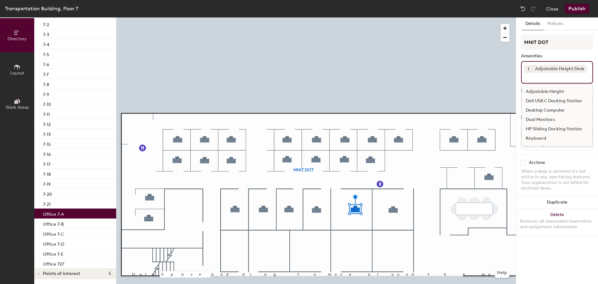
click at [548, 102] on div "Dell USB C Docking Station" at bounding box center [557, 100] width 70 height 9
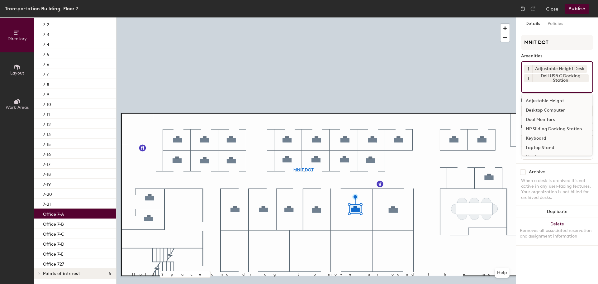
click at [546, 118] on div "Dual Monitors" at bounding box center [557, 119] width 70 height 9
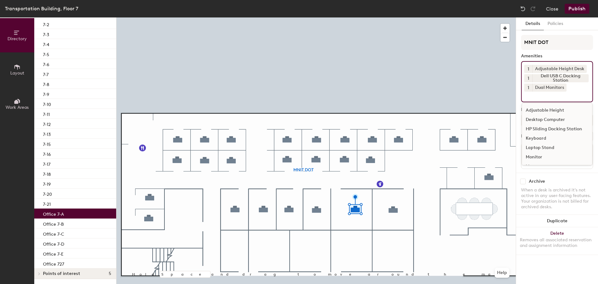
click at [543, 139] on div "Keyboard" at bounding box center [557, 138] width 70 height 9
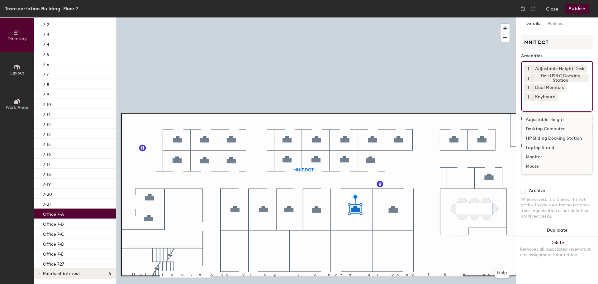
click at [537, 164] on div "Mouse" at bounding box center [557, 166] width 70 height 9
click at [77, 227] on div "Office 7-B" at bounding box center [75, 223] width 82 height 10
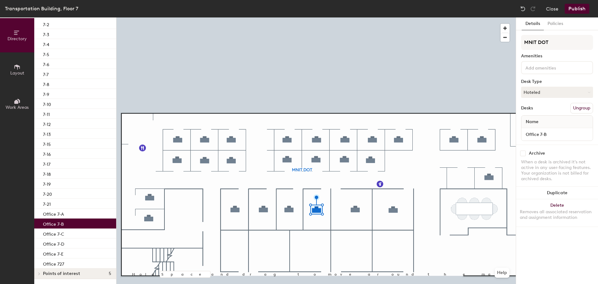
click at [563, 69] on input at bounding box center [552, 67] width 56 height 7
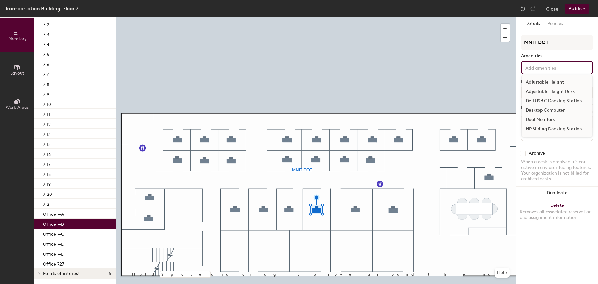
click at [560, 90] on div "Adjustable Height Desk" at bounding box center [557, 91] width 70 height 9
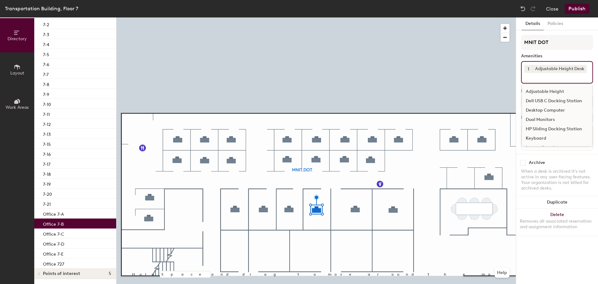
click at [559, 102] on div "Dell USB C Docking Station" at bounding box center [557, 100] width 70 height 9
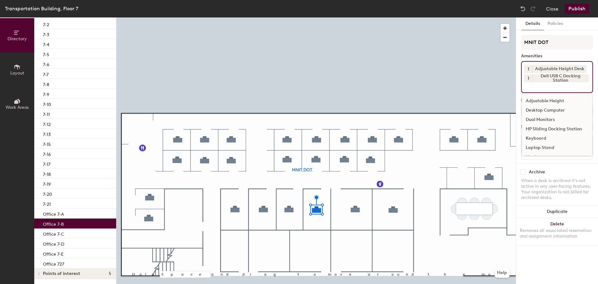
click at [554, 119] on div "Dual Monitors" at bounding box center [557, 119] width 70 height 9
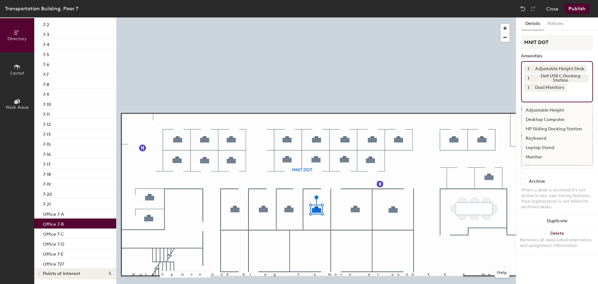
click at [547, 139] on div "Keyboard" at bounding box center [557, 138] width 70 height 9
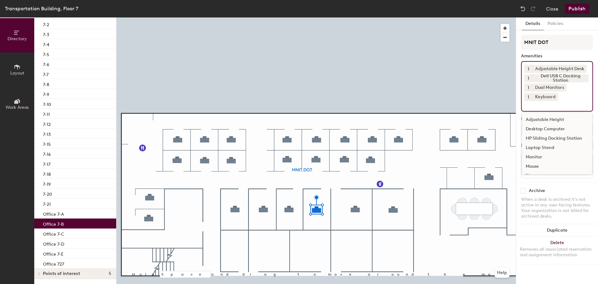
click at [541, 166] on div "Mouse" at bounding box center [557, 166] width 70 height 9
click at [83, 234] on div "Office 7-C" at bounding box center [75, 233] width 82 height 10
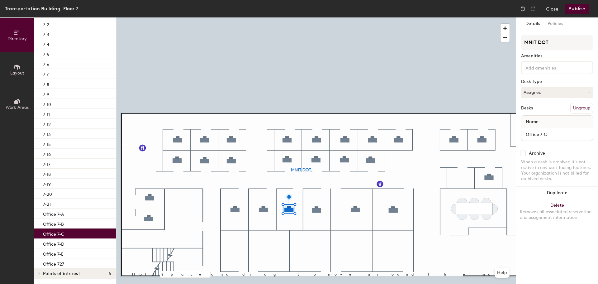
click at [554, 69] on input at bounding box center [552, 67] width 56 height 7
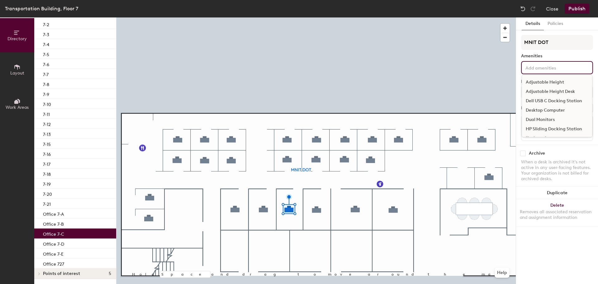
click at [548, 92] on div "Adjustable Height Desk" at bounding box center [557, 91] width 70 height 9
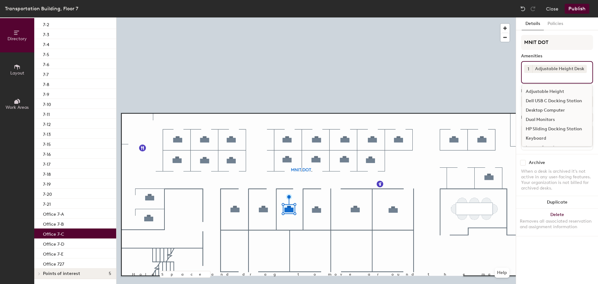
click at [548, 100] on div "Dell USB C Docking Station" at bounding box center [557, 100] width 70 height 9
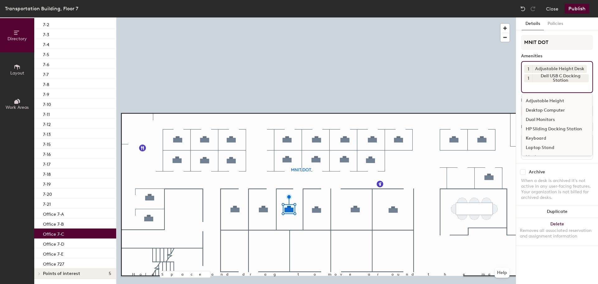
click at [543, 119] on div "Dual Monitors" at bounding box center [557, 119] width 70 height 9
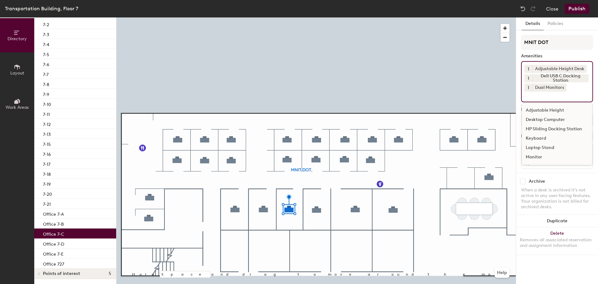
click at [539, 139] on div "Keyboard" at bounding box center [557, 138] width 70 height 9
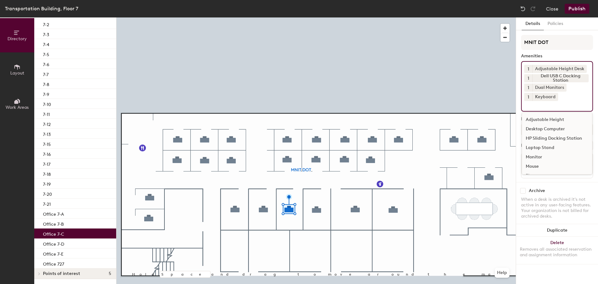
click at [538, 164] on div "Mouse" at bounding box center [557, 166] width 70 height 9
click at [80, 247] on div "Office 7-D" at bounding box center [75, 243] width 82 height 10
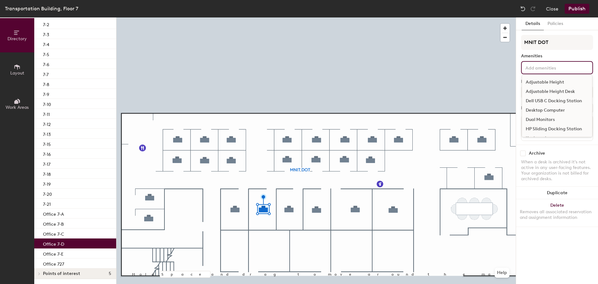
click at [564, 67] on input at bounding box center [552, 67] width 56 height 7
click at [551, 92] on div "Adjustable Height Desk" at bounding box center [557, 91] width 70 height 9
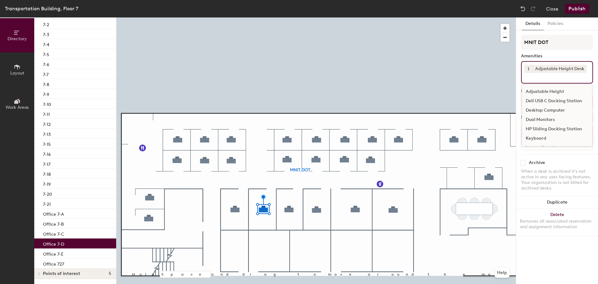
click at [551, 99] on div "Dell USB C Docking Station" at bounding box center [557, 100] width 70 height 9
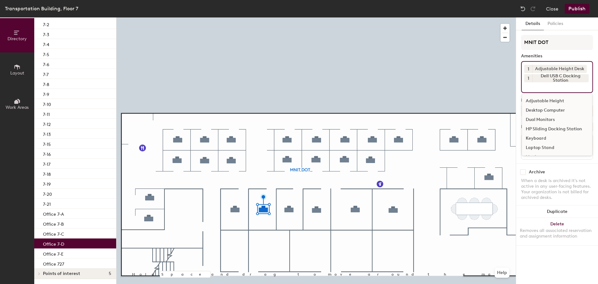
click at [546, 120] on div "Dual Monitors" at bounding box center [557, 119] width 70 height 9
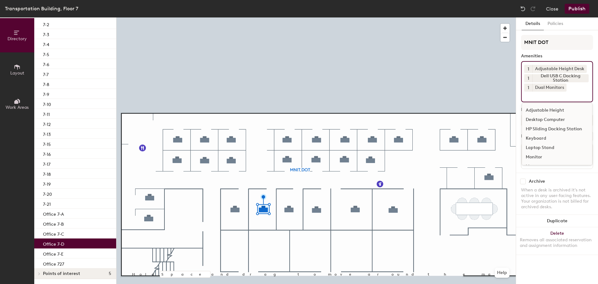
click at [541, 137] on div "Keyboard" at bounding box center [557, 138] width 70 height 9
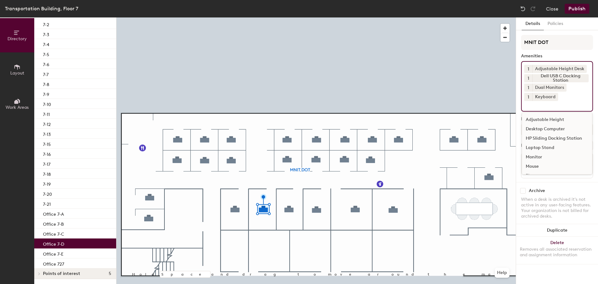
click at [535, 165] on div "Mouse" at bounding box center [557, 166] width 70 height 9
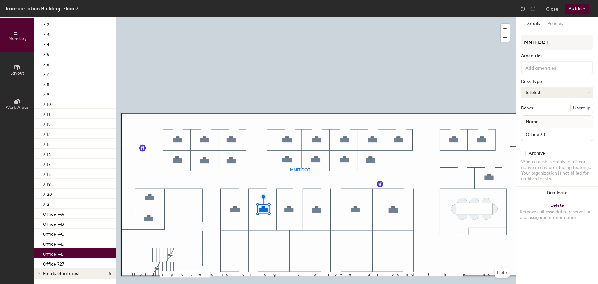
click at [66, 252] on div "Office 7-E" at bounding box center [75, 253] width 82 height 10
click at [540, 70] on input at bounding box center [552, 67] width 56 height 7
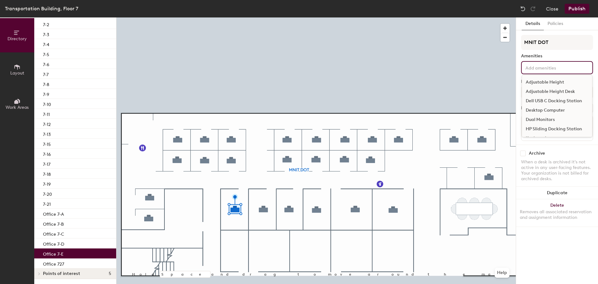
click at [537, 90] on div "Adjustable Height Desk" at bounding box center [557, 91] width 70 height 9
click at [537, 87] on div "Adjustable Height" at bounding box center [557, 82] width 70 height 9
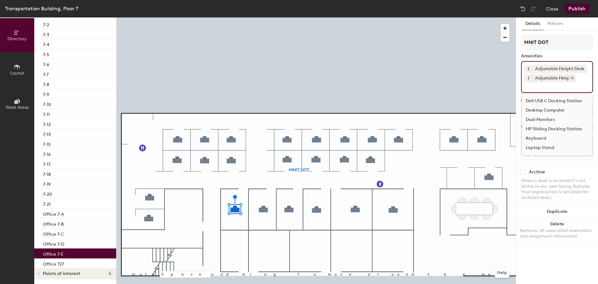
click at [572, 79] on icon at bounding box center [572, 78] width 4 height 4
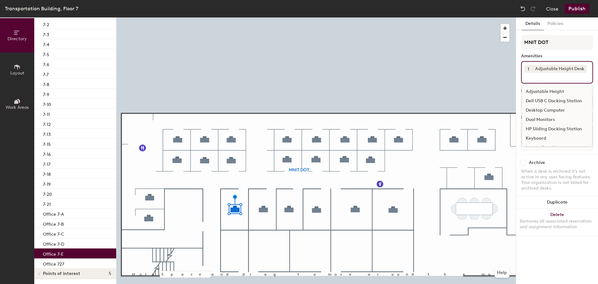
click at [562, 81] on div "1 Adjustable Height Desk Adjustable Height Dell USB C Docking Station Desktop C…" at bounding box center [557, 72] width 72 height 22
click at [553, 101] on div "Dell USB C Docking Station" at bounding box center [557, 100] width 70 height 9
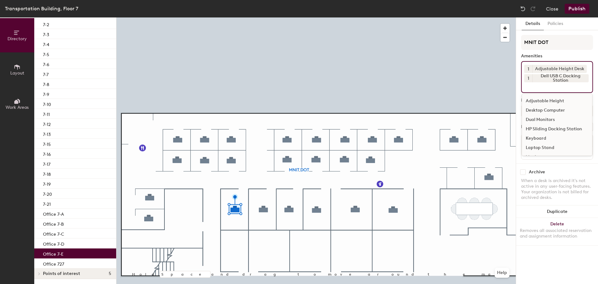
click at [544, 120] on div "Dual Monitors" at bounding box center [557, 119] width 70 height 9
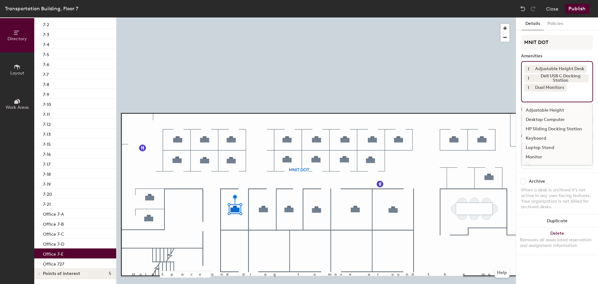
click at [541, 137] on div "Keyboard" at bounding box center [557, 138] width 70 height 9
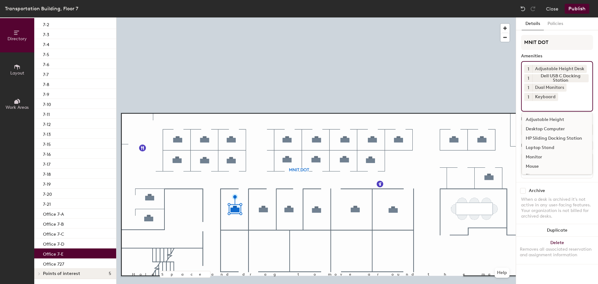
click at [536, 164] on div "Mouse" at bounding box center [557, 166] width 70 height 9
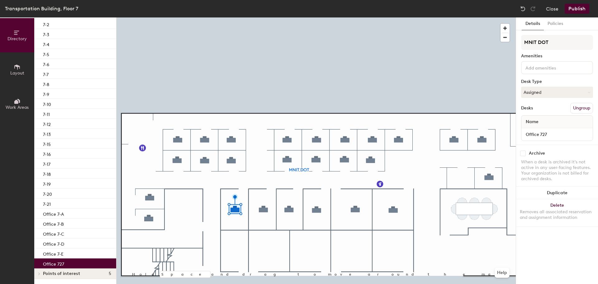
click at [64, 266] on div "Office 727" at bounding box center [75, 263] width 82 height 10
click at [553, 70] on input at bounding box center [552, 67] width 56 height 7
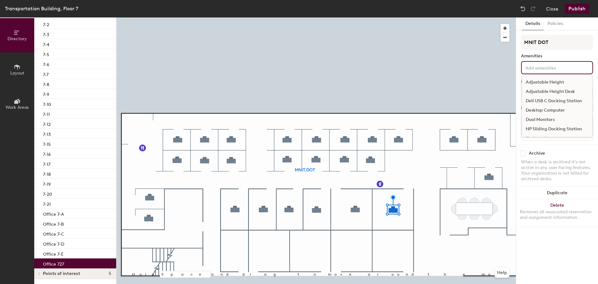
click at [547, 90] on div "Adjustable Height Desk" at bounding box center [557, 91] width 70 height 9
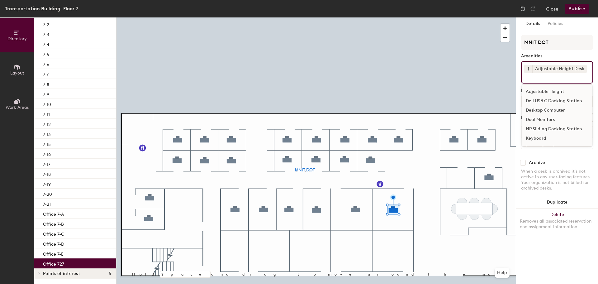
click at [547, 100] on div "Dell USB C Docking Station" at bounding box center [557, 100] width 70 height 9
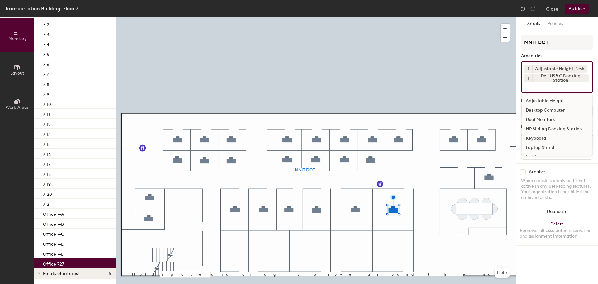
click at [545, 119] on div "Dual Monitors" at bounding box center [557, 119] width 70 height 9
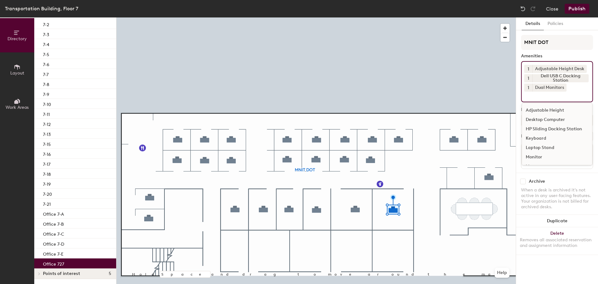
click at [540, 137] on div "Keyboard" at bounding box center [557, 138] width 70 height 9
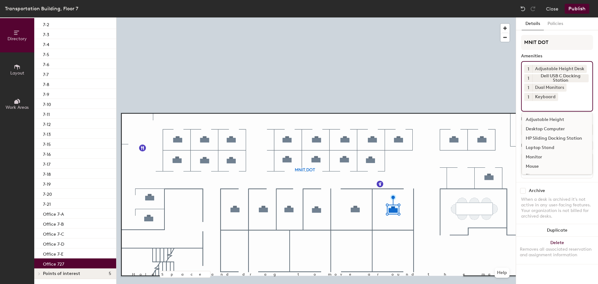
click at [535, 167] on div "Mouse" at bounding box center [557, 166] width 70 height 9
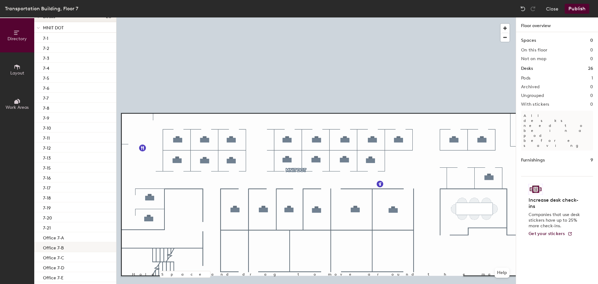
scroll to position [55, 0]
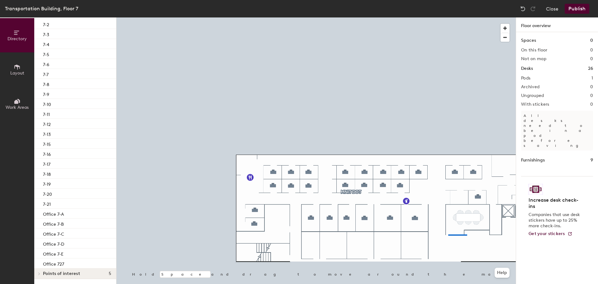
click at [448, 17] on div at bounding box center [315, 17] width 399 height 0
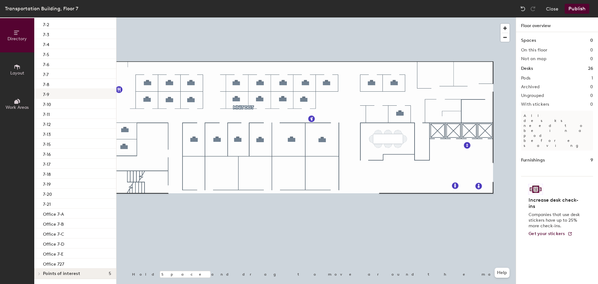
scroll to position [0, 0]
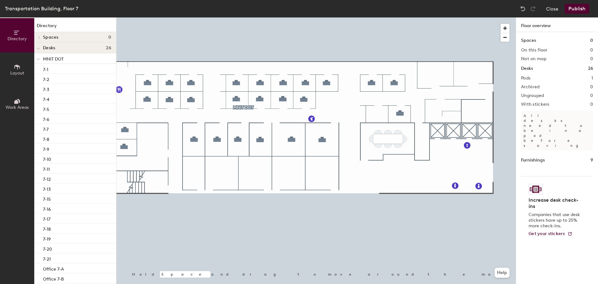
click at [40, 50] on icon at bounding box center [38, 48] width 3 height 2
click at [39, 60] on div at bounding box center [38, 58] width 8 height 10
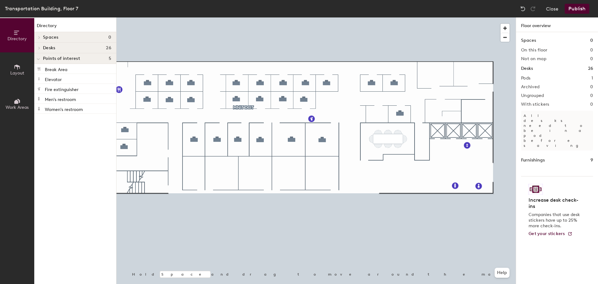
click at [39, 60] on icon at bounding box center [38, 59] width 3 height 2
click at [25, 73] on button "Layout" at bounding box center [17, 69] width 34 height 34
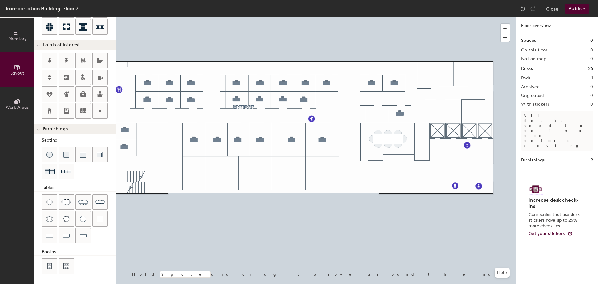
scroll to position [78, 0]
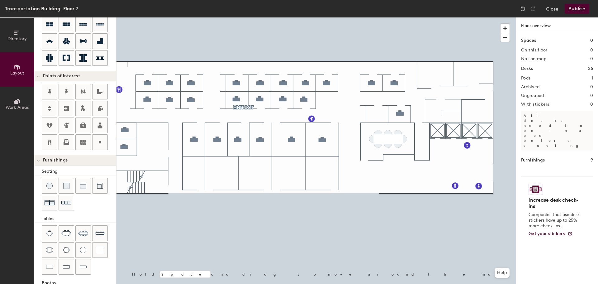
click at [577, 9] on button "Publish" at bounding box center [576, 9] width 25 height 10
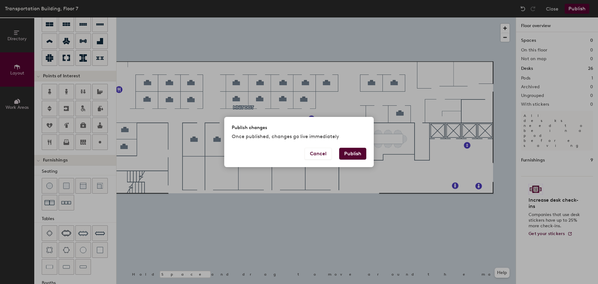
click at [359, 156] on button "Publish" at bounding box center [352, 154] width 27 height 12
type input "20"
